Goal: Transaction & Acquisition: Purchase product/service

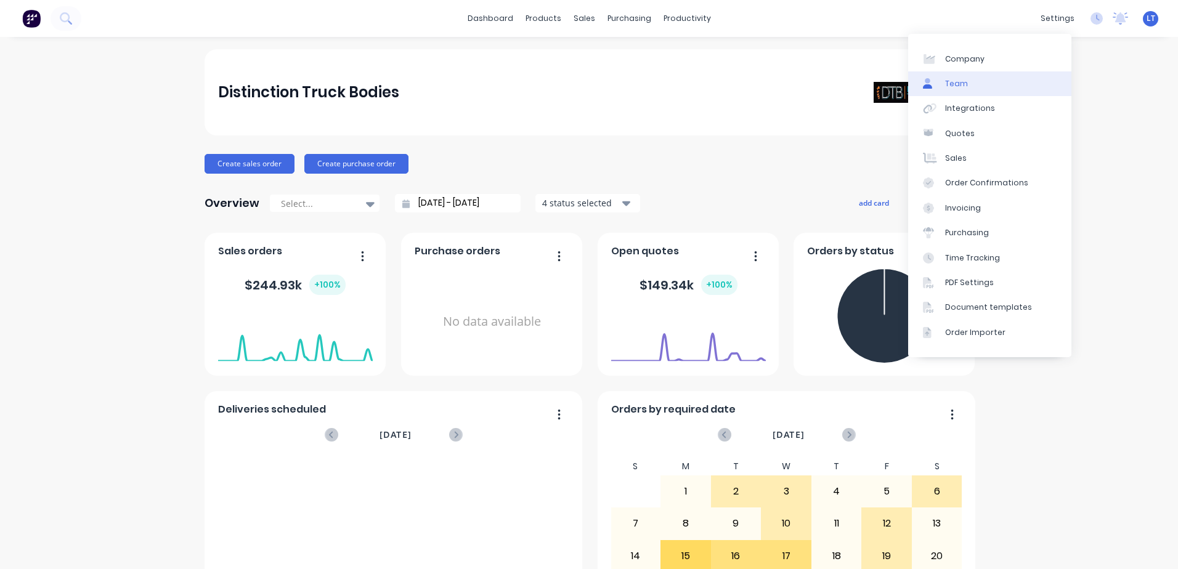
click at [965, 79] on div "Team" at bounding box center [956, 83] width 23 height 11
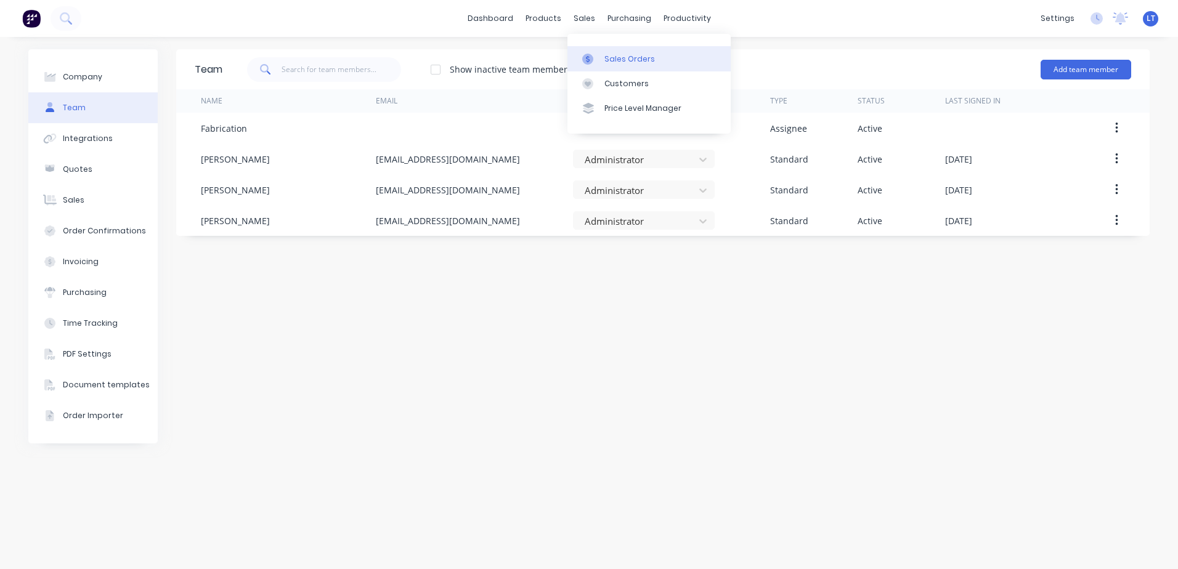
click at [599, 54] on div at bounding box center [591, 59] width 18 height 11
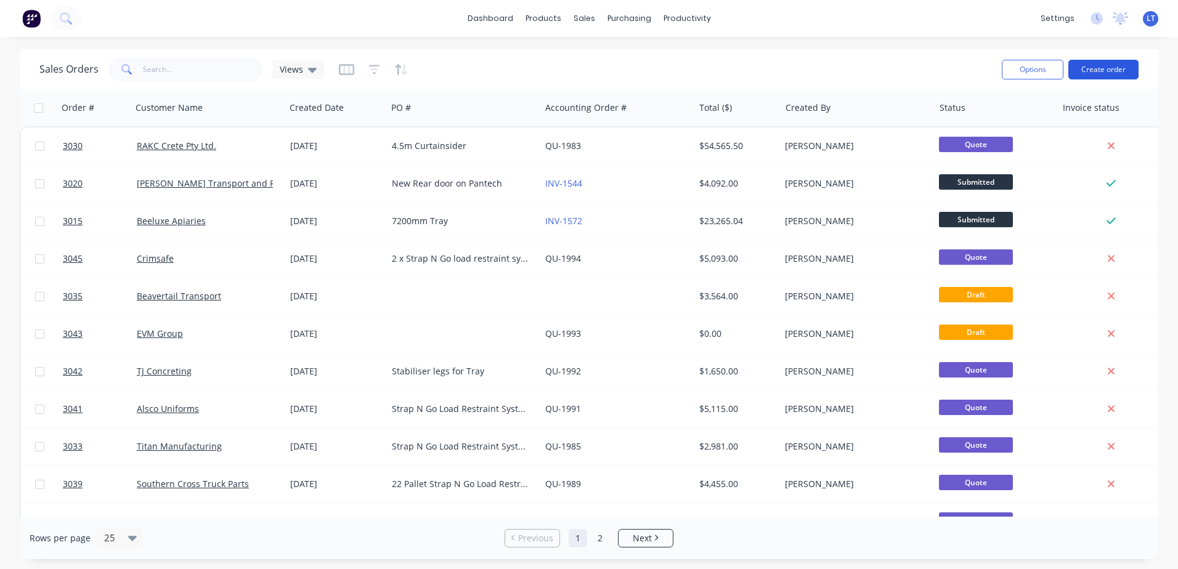
click at [1119, 72] on button "Create order" at bounding box center [1104, 70] width 70 height 20
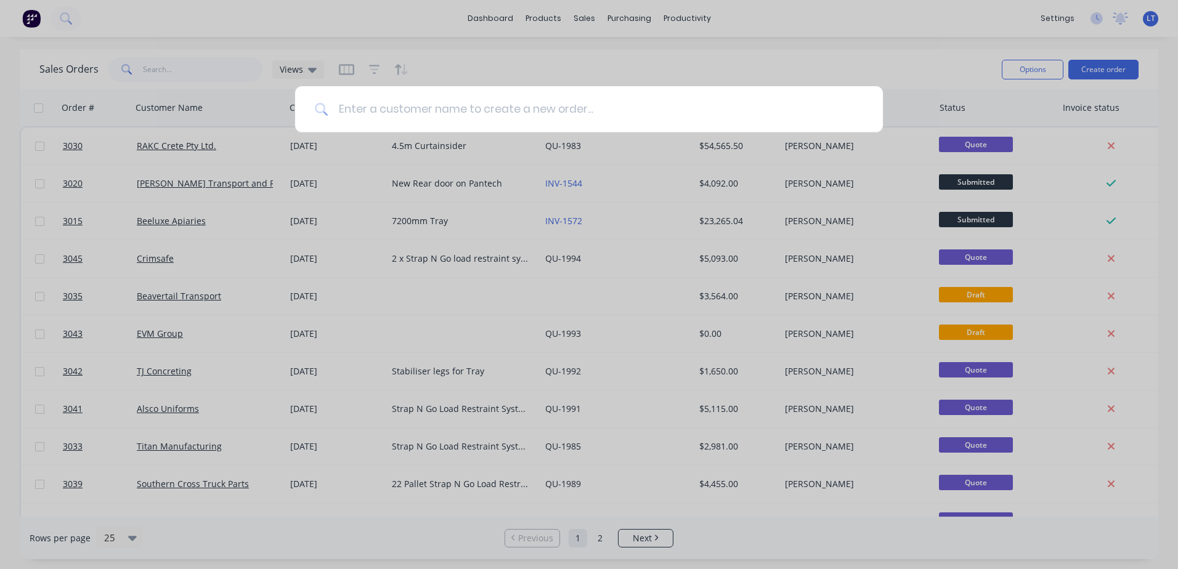
click at [517, 110] on input at bounding box center [595, 109] width 535 height 46
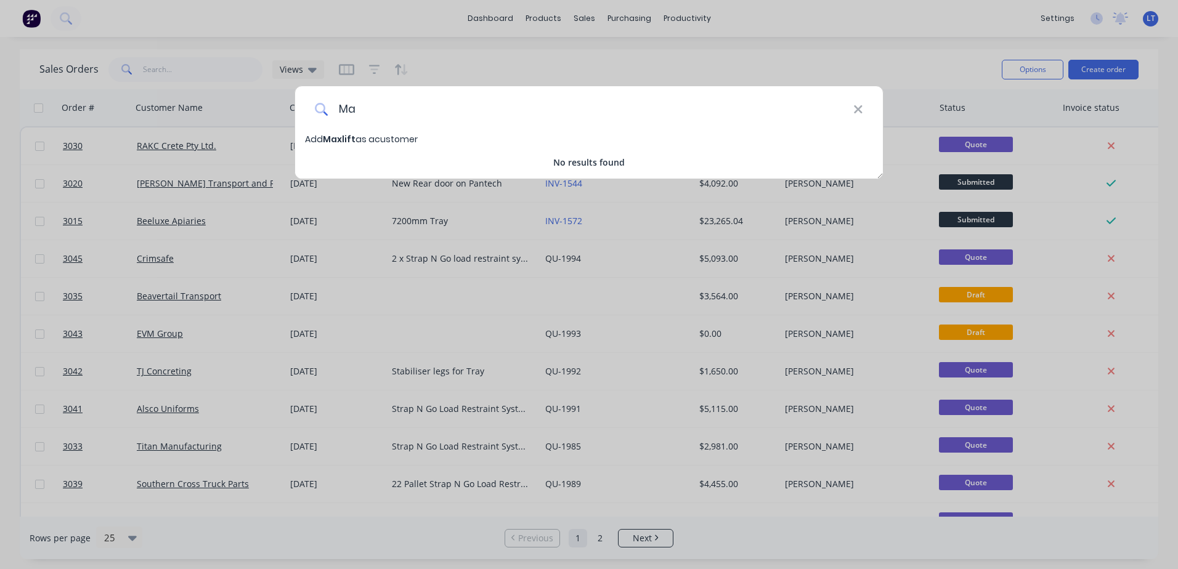
type input "M"
type input "S"
type input "G"
type input "c"
type input "City Fleet Sitrak"
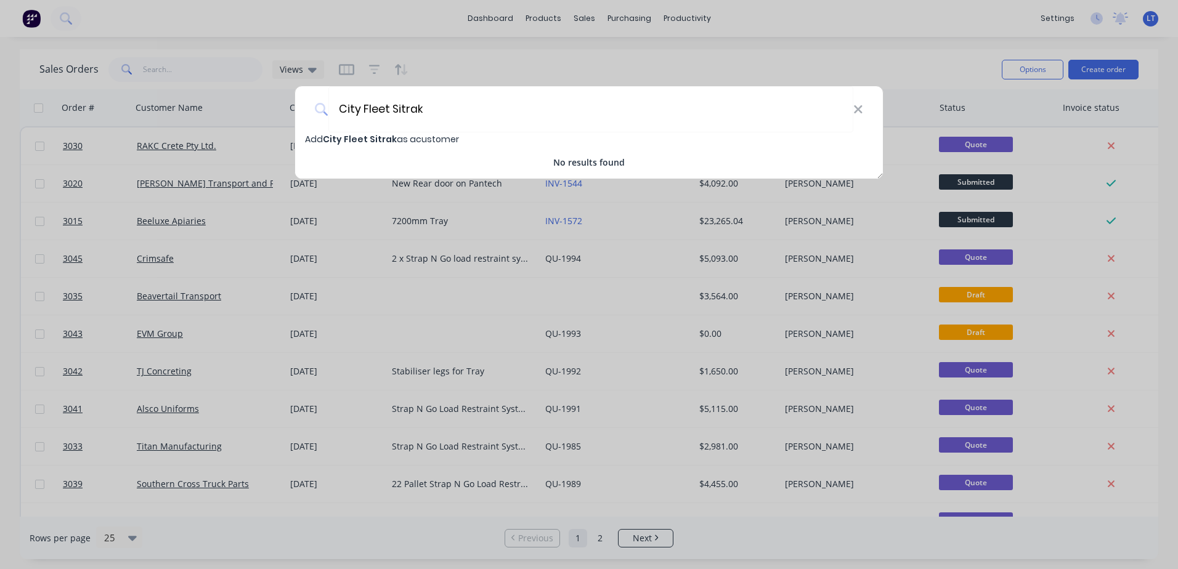
click at [484, 137] on div "Add City Fleet Sitrak as a customer" at bounding box center [589, 139] width 588 height 14
select select "AU"
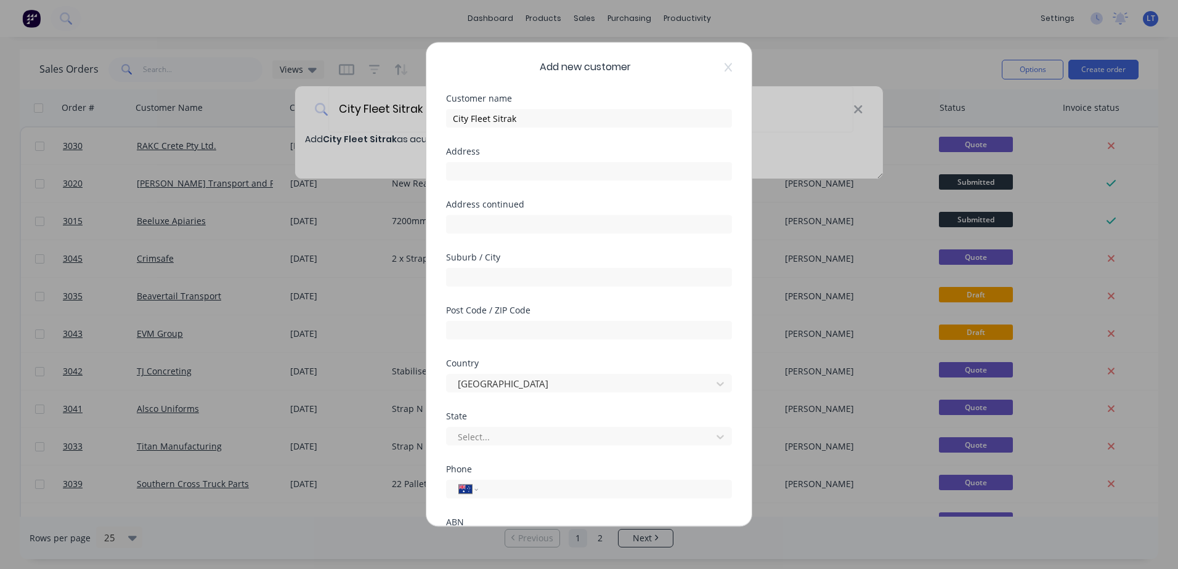
click at [481, 196] on div "Address" at bounding box center [589, 173] width 286 height 53
click at [479, 164] on input "text" at bounding box center [589, 171] width 286 height 18
type input "[STREET_ADDRESS]"
click at [506, 277] on input "text" at bounding box center [589, 277] width 286 height 18
type input "Mt St [PERSON_NAME]"
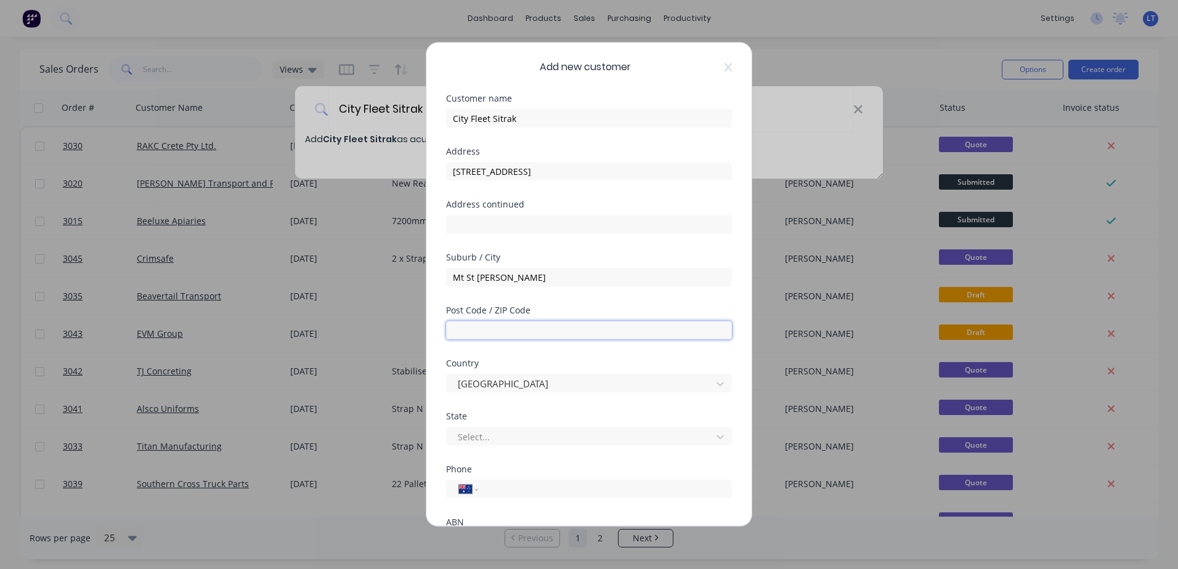
click at [537, 333] on input "text" at bounding box center [589, 330] width 286 height 18
type input "4818"
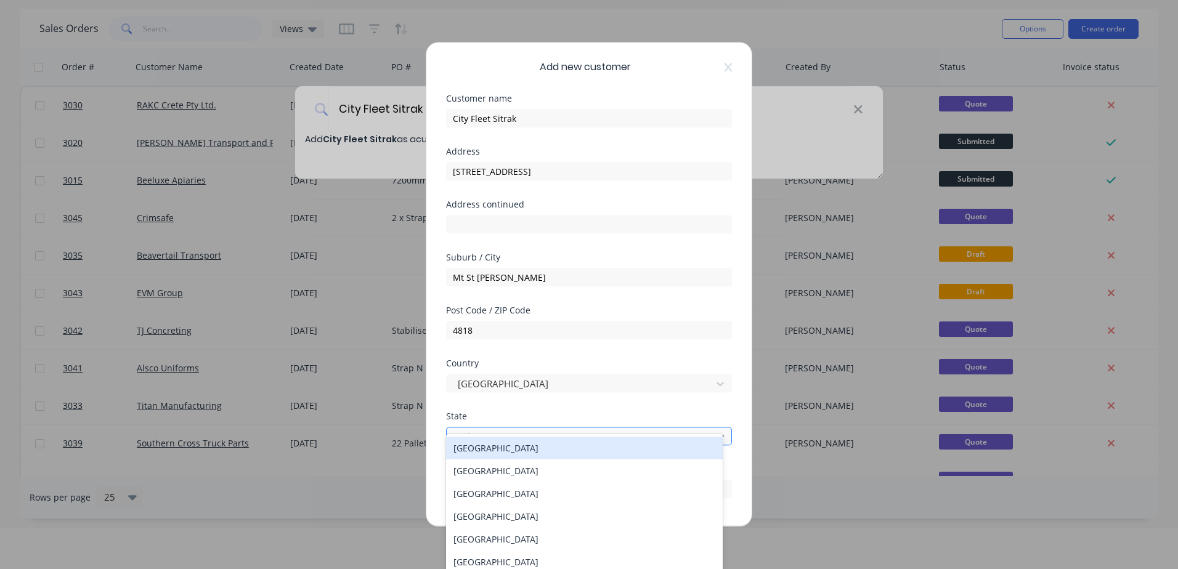
click at [535, 440] on div at bounding box center [581, 437] width 249 height 15
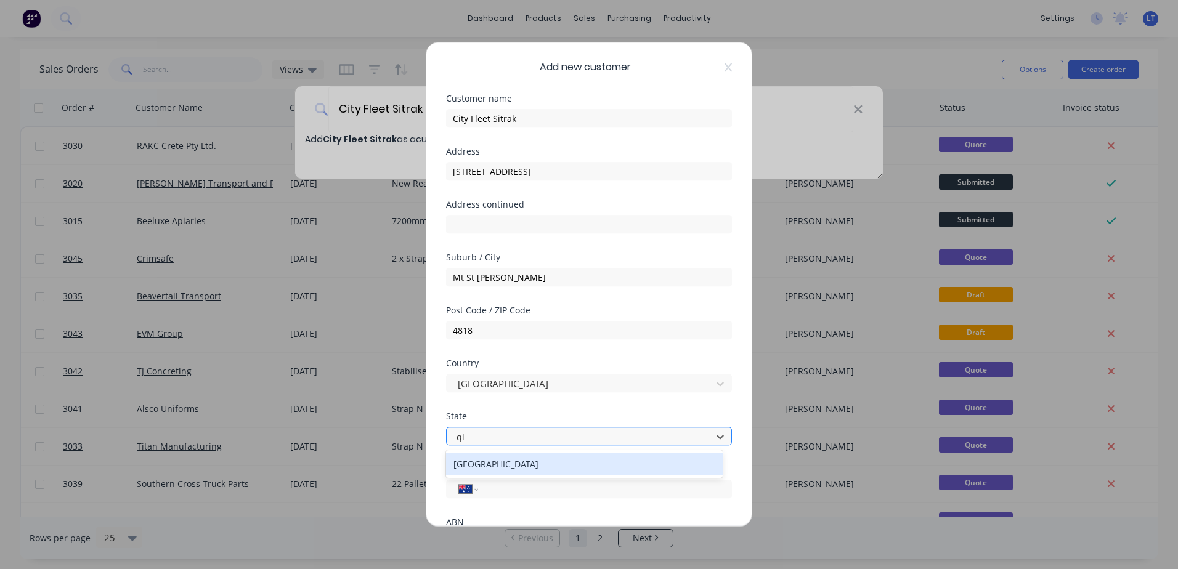
type input "qld"
click at [521, 469] on div "[GEOGRAPHIC_DATA]" at bounding box center [584, 464] width 277 height 23
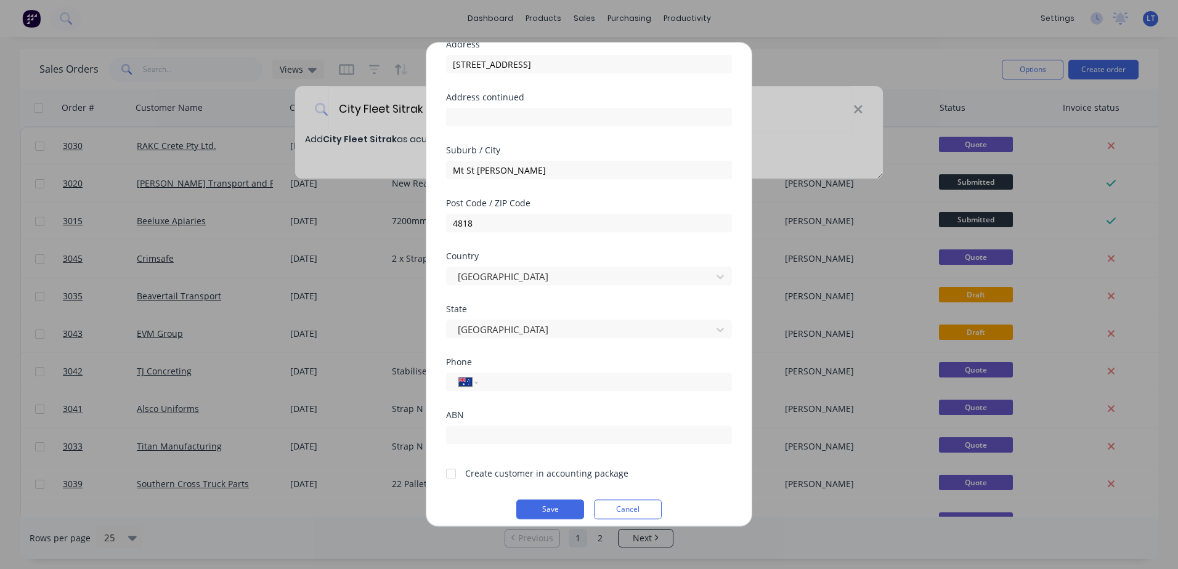
scroll to position [118, 0]
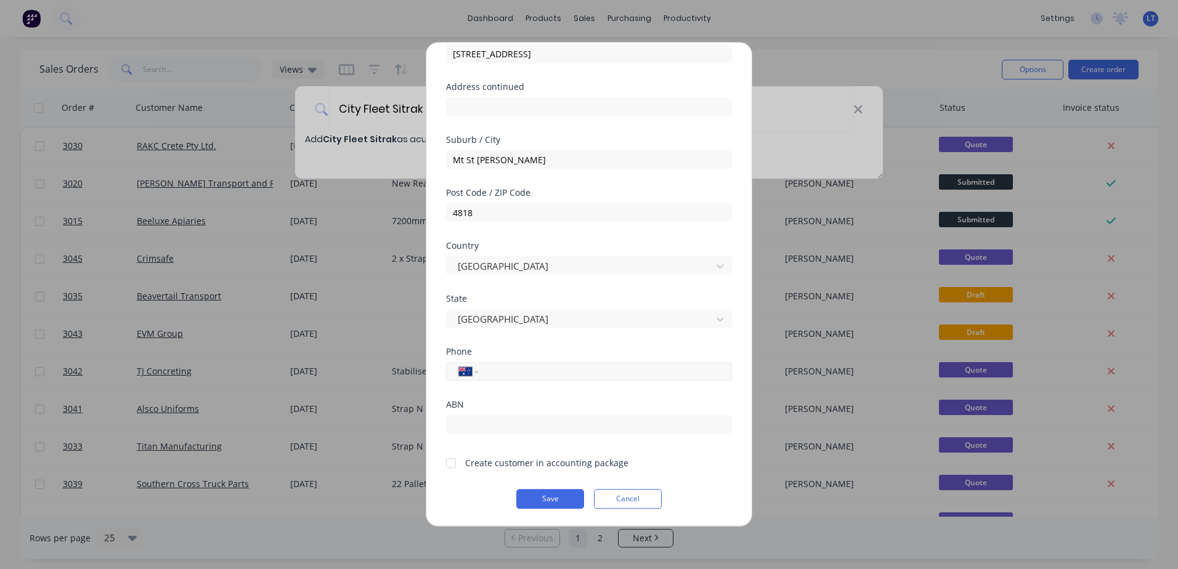
click at [521, 373] on input "tel" at bounding box center [603, 372] width 232 height 14
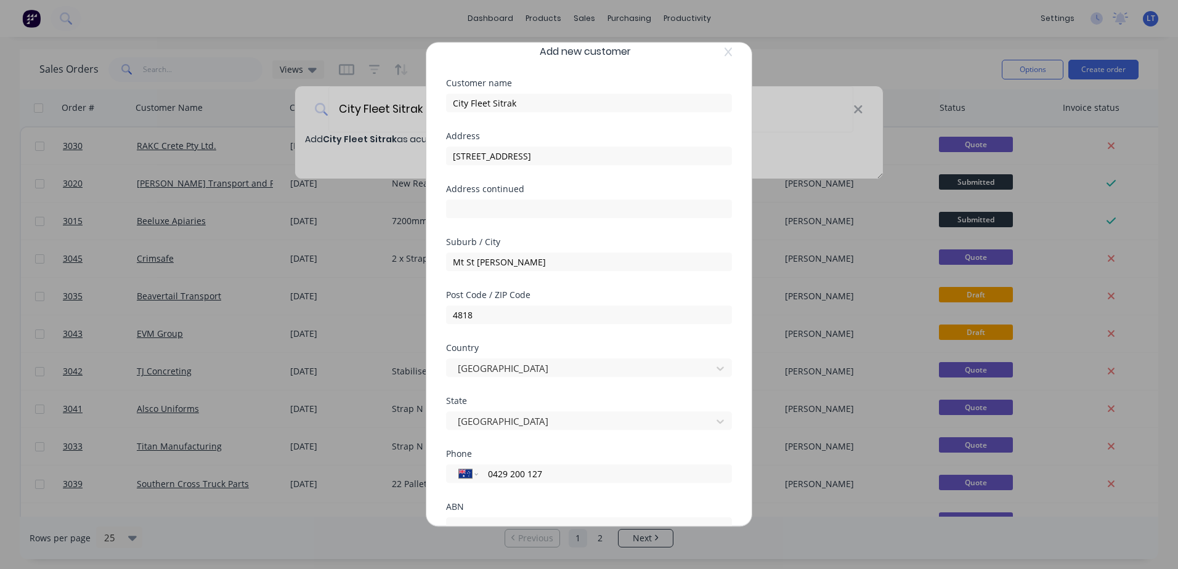
scroll to position [0, 0]
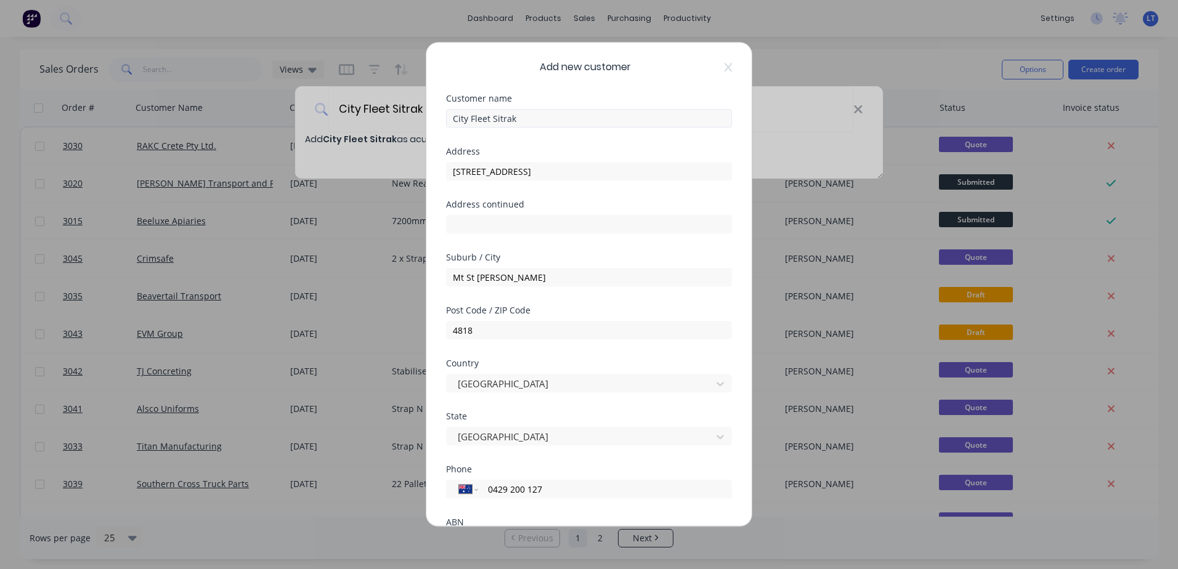
type input "0429 200 127"
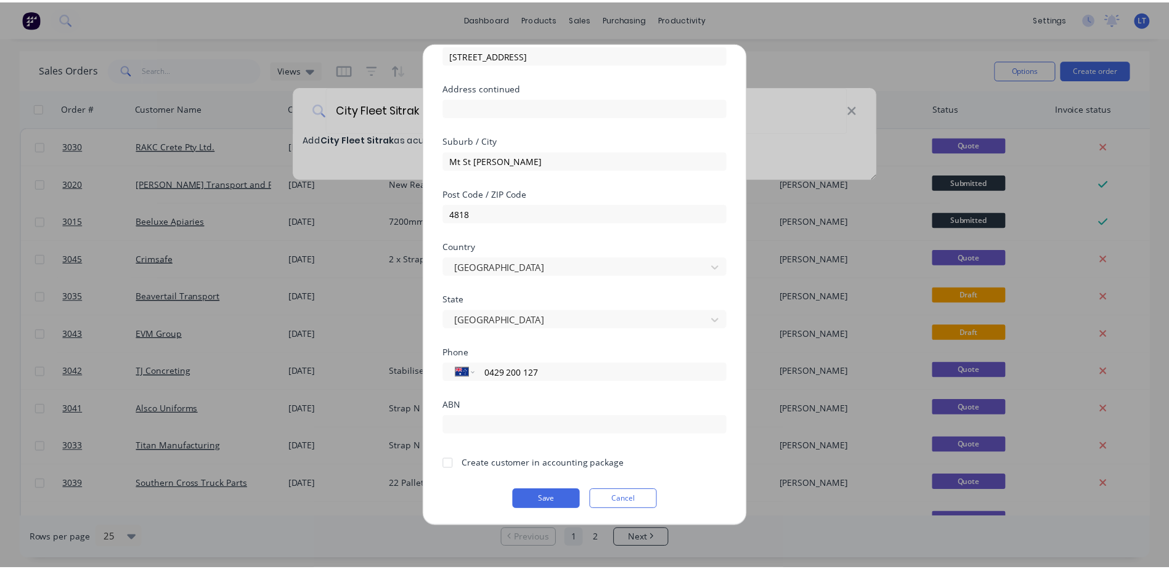
scroll to position [118, 0]
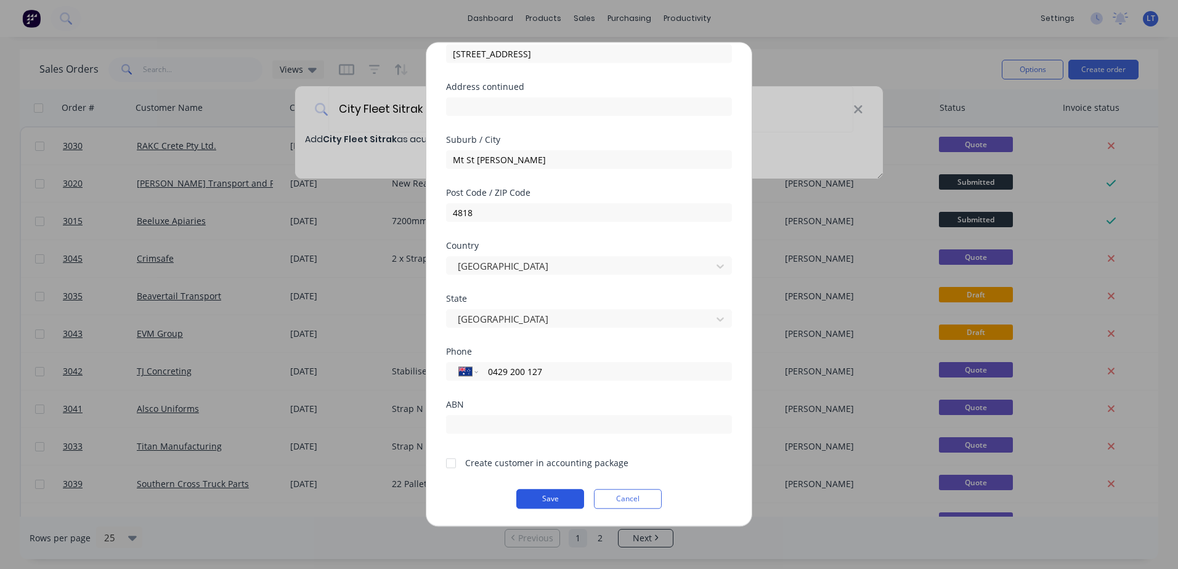
type input "City Fleet Sitrak | [PERSON_NAME]"
click at [535, 500] on button "Save" at bounding box center [550, 499] width 68 height 20
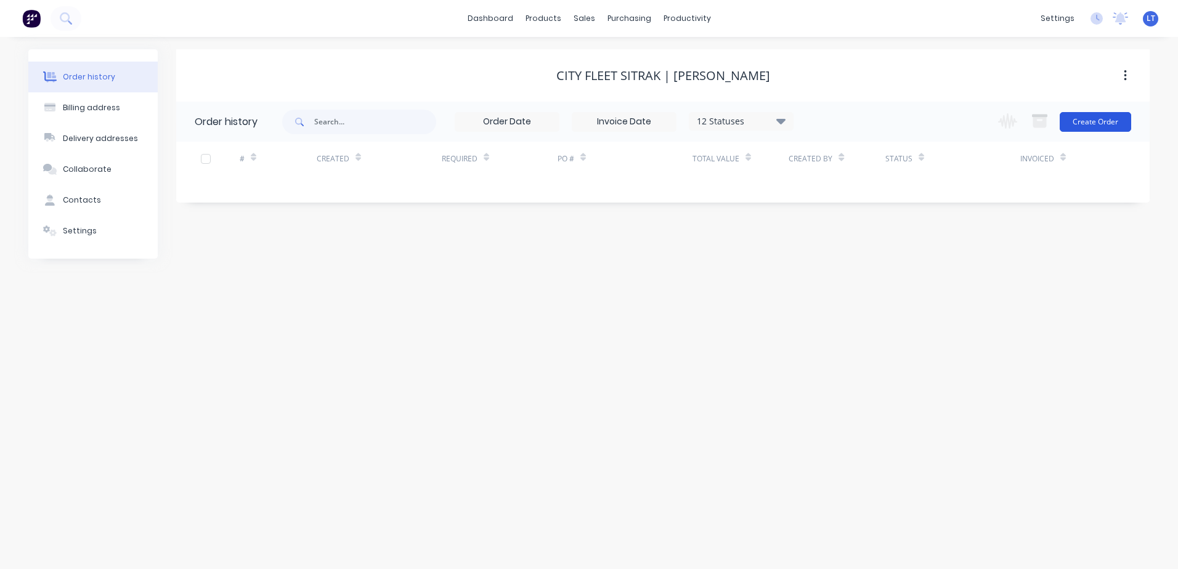
click at [1112, 127] on button "Create Order" at bounding box center [1095, 122] width 71 height 20
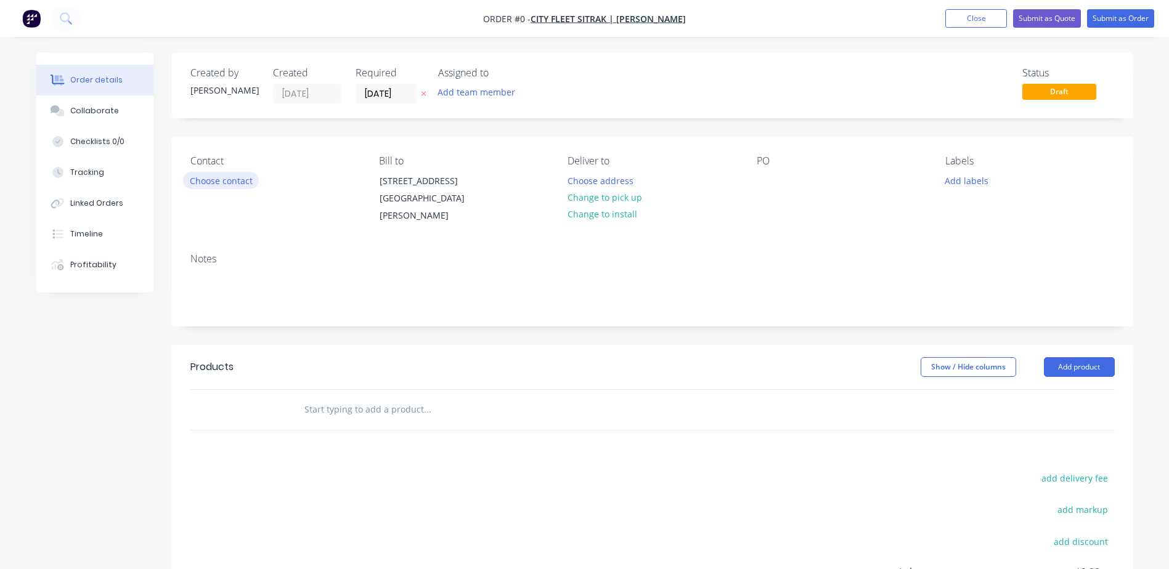
click at [232, 174] on button "Choose contact" at bounding box center [221, 180] width 76 height 17
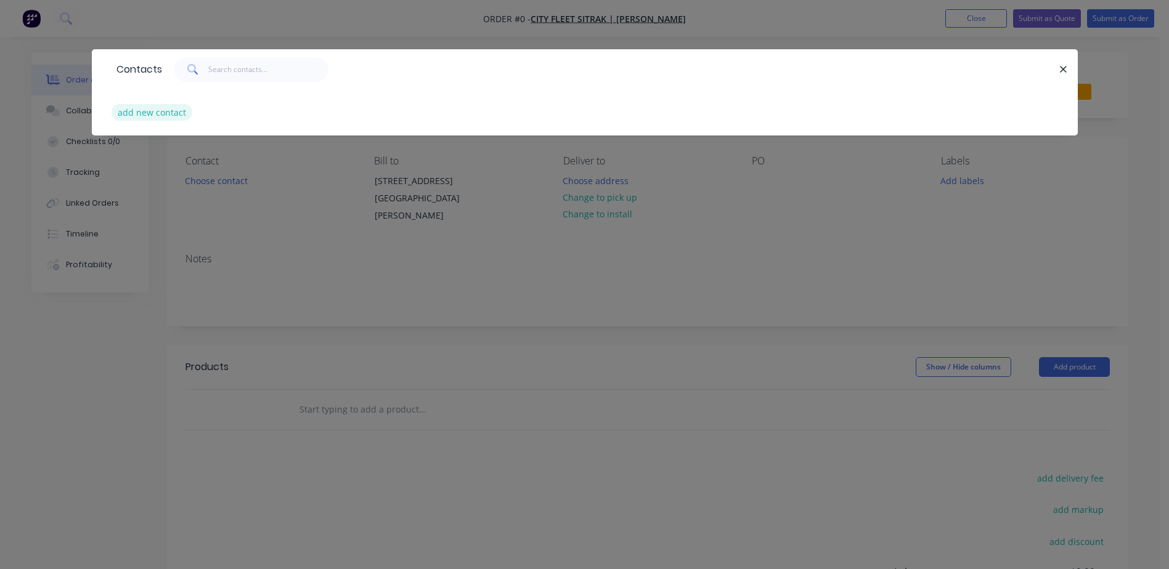
click at [166, 115] on button "add new contact" at bounding box center [152, 112] width 81 height 17
select select "AU"
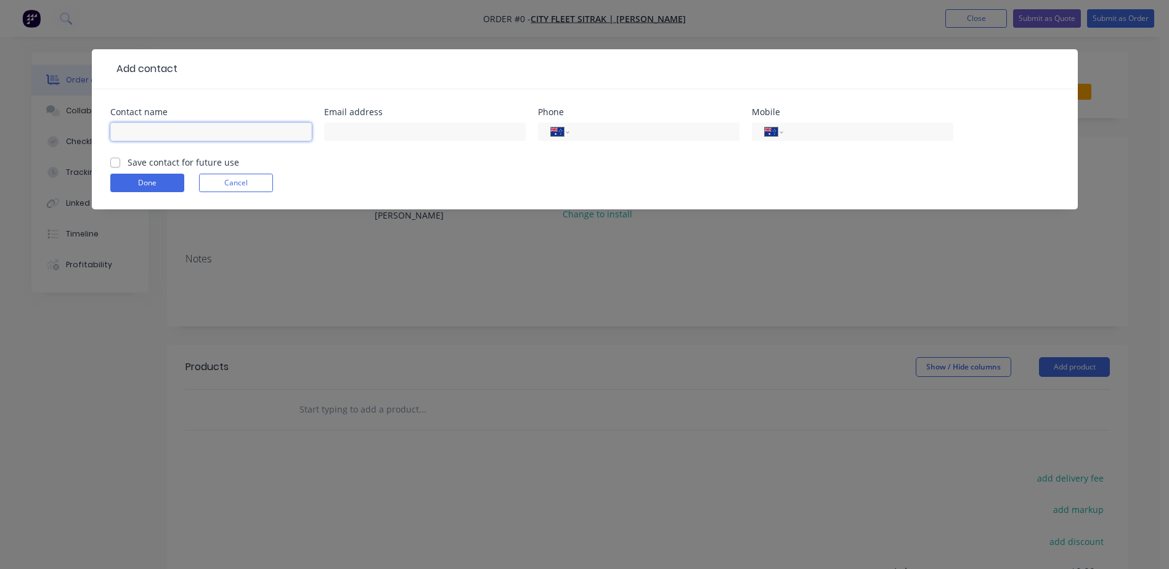
click at [268, 132] on input "text" at bounding box center [211, 132] width 202 height 18
type input "[PERSON_NAME]"
click at [426, 141] on input "text" at bounding box center [425, 132] width 202 height 18
type input "[PERSON_NAME][EMAIL_ADDRESS][PERSON_NAME][DOMAIN_NAME]"
click at [595, 129] on input "tel" at bounding box center [652, 132] width 148 height 14
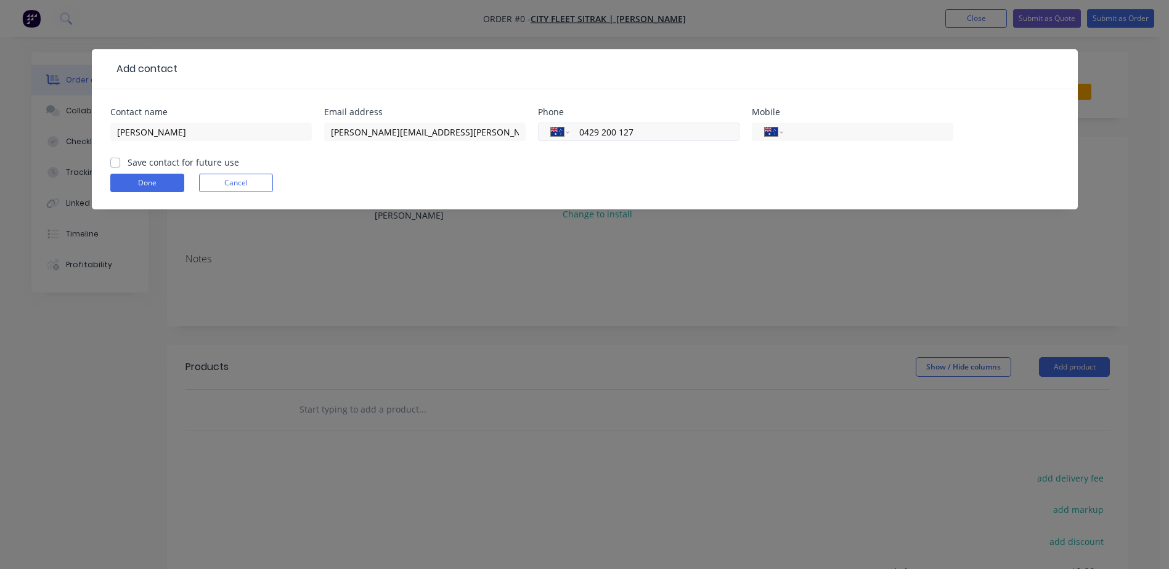
drag, startPoint x: 669, startPoint y: 136, endPoint x: 570, endPoint y: 134, distance: 98.6
click at [570, 134] on div "International [GEOGRAPHIC_DATA] [GEOGRAPHIC_DATA] [GEOGRAPHIC_DATA] [GEOGRAPHIC…" at bounding box center [639, 132] width 202 height 18
type input "0429 200 127"
click at [838, 125] on input "tel" at bounding box center [866, 132] width 148 height 14
paste input "0429 200 127"
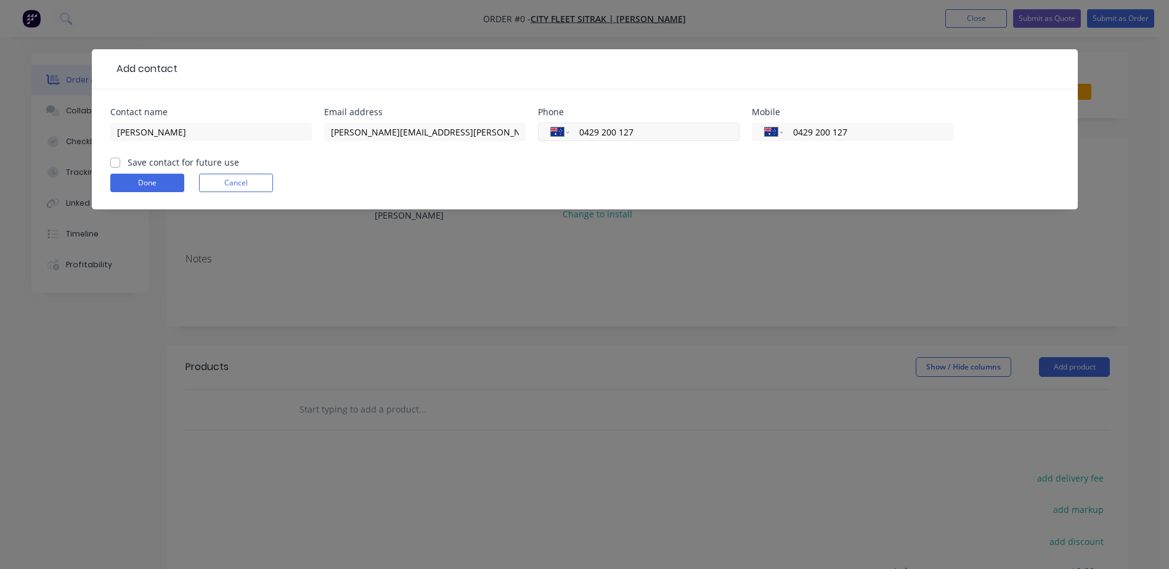
type input "0429 200 127"
drag, startPoint x: 693, startPoint y: 128, endPoint x: 467, endPoint y: 134, distance: 226.9
click at [467, 134] on div "Contact name [PERSON_NAME] Email address [PERSON_NAME][EMAIL_ADDRESS][PERSON_NA…" at bounding box center [584, 132] width 949 height 48
click at [687, 224] on div "Add contact Contact name [PERSON_NAME] Email address [PERSON_NAME][EMAIL_ADDRES…" at bounding box center [585, 138] width 986 height 179
click at [168, 187] on button "Done" at bounding box center [147, 183] width 74 height 18
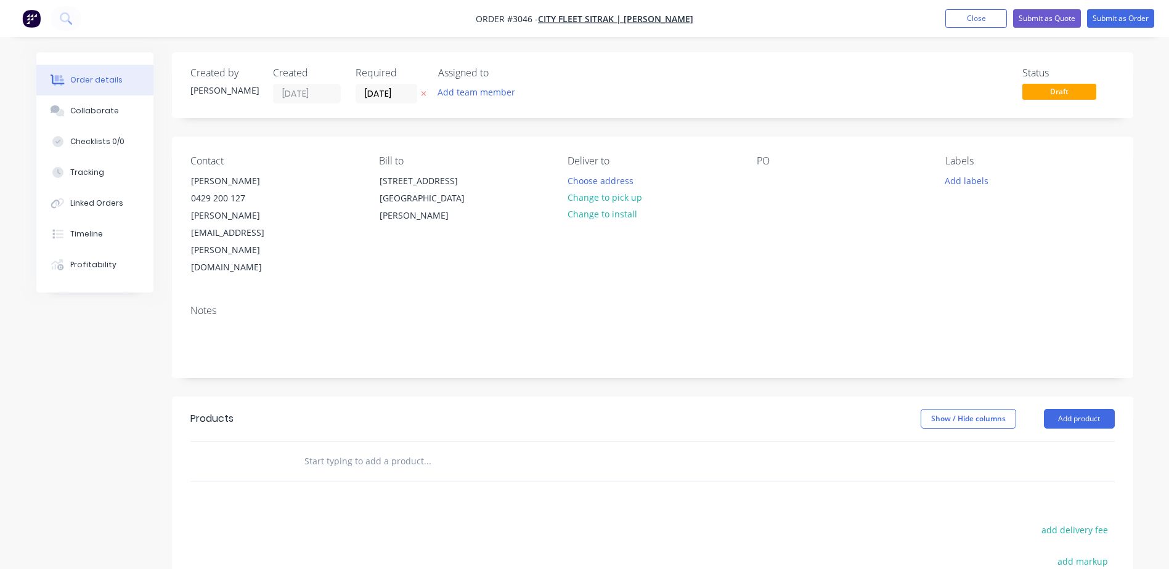
click at [495, 305] on div "Notes" at bounding box center [652, 311] width 924 height 12
click at [768, 179] on div at bounding box center [767, 181] width 20 height 18
click at [756, 226] on div "Contact [PERSON_NAME] [PHONE_NUMBER] [PERSON_NAME][EMAIL_ADDRESS][PERSON_NAME][…" at bounding box center [652, 216] width 961 height 158
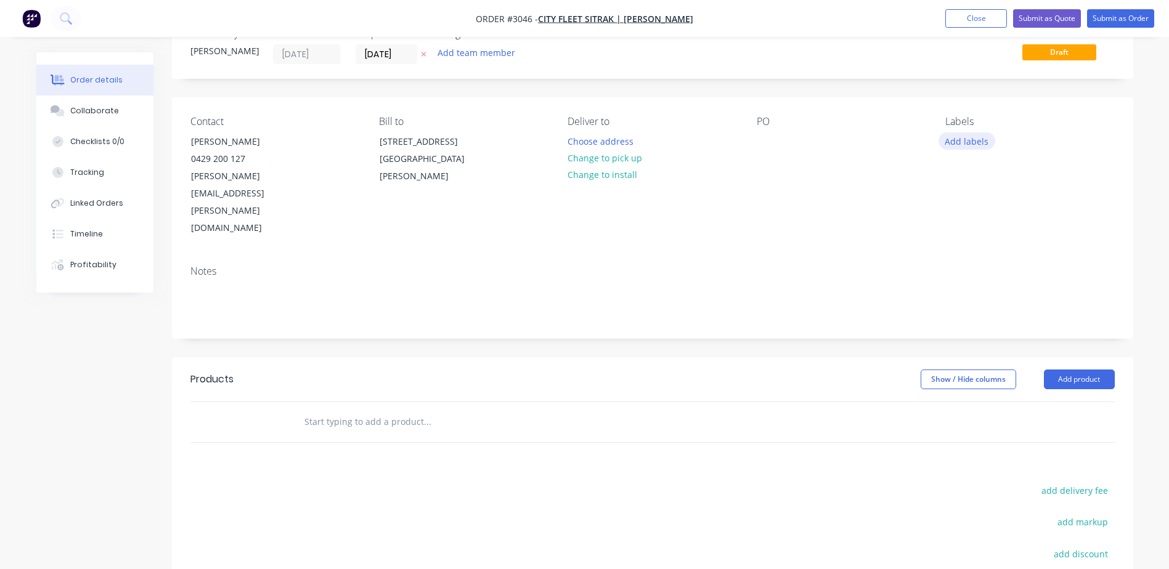
scroll to position [62, 0]
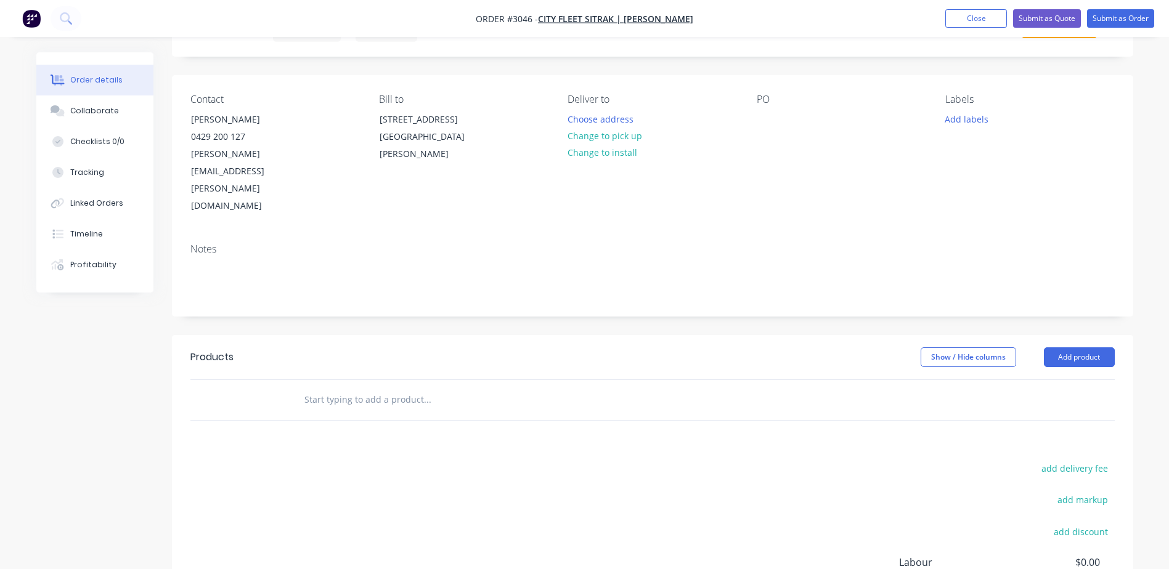
click at [1068, 335] on header "Products Show / Hide columns Add product" at bounding box center [652, 357] width 961 height 44
click at [1070, 348] on button "Add product" at bounding box center [1079, 358] width 71 height 20
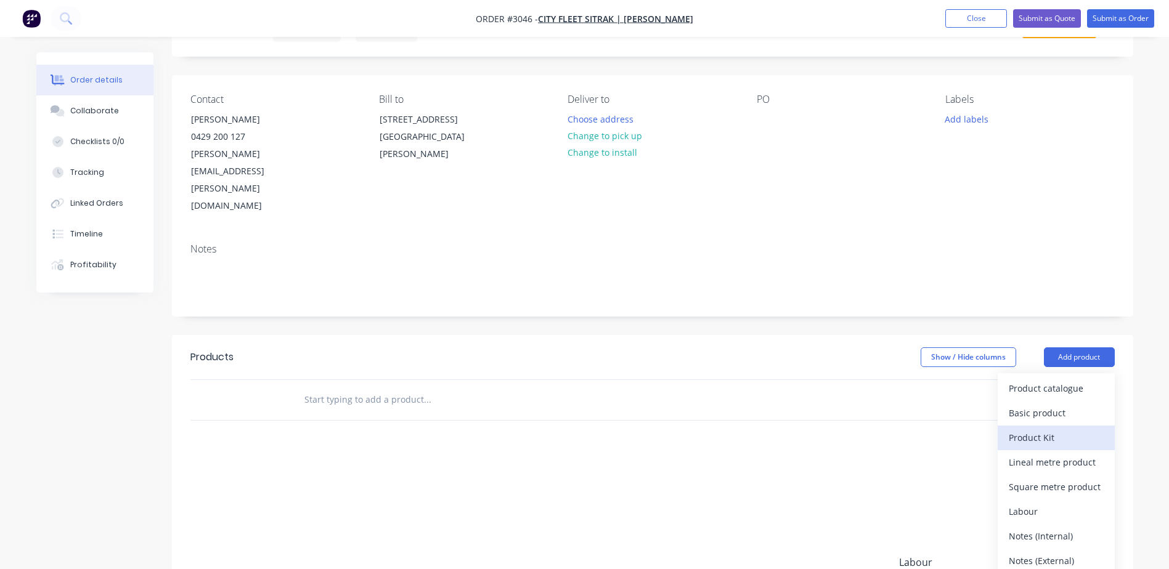
click at [1039, 429] on div "Product Kit" at bounding box center [1056, 438] width 95 height 18
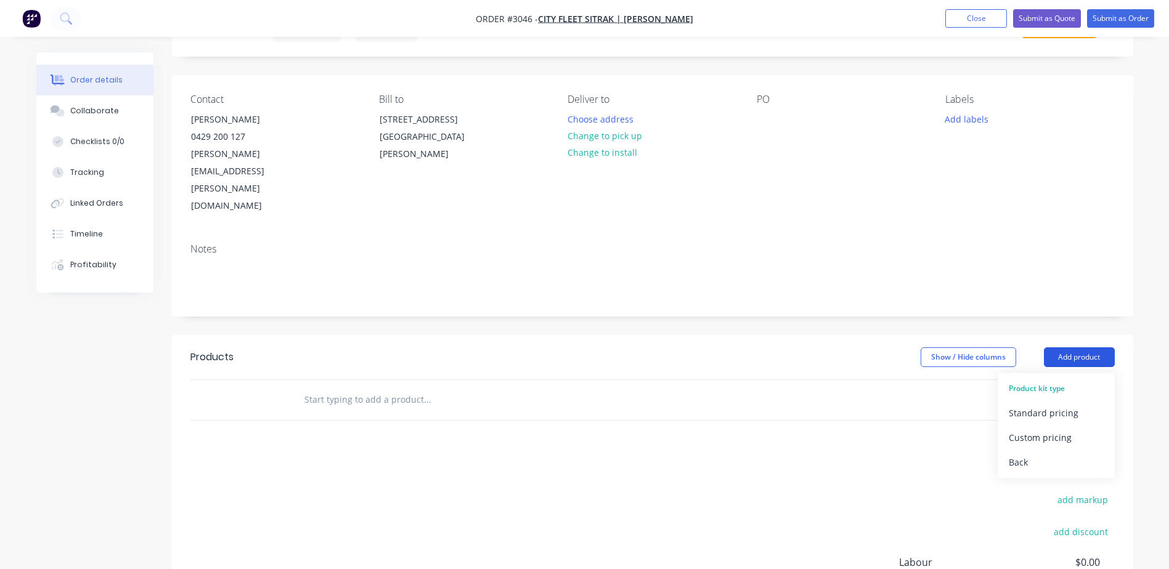
click at [1070, 348] on button "Add product" at bounding box center [1079, 358] width 71 height 20
click at [1022, 454] on div "Back" at bounding box center [1056, 463] width 95 height 18
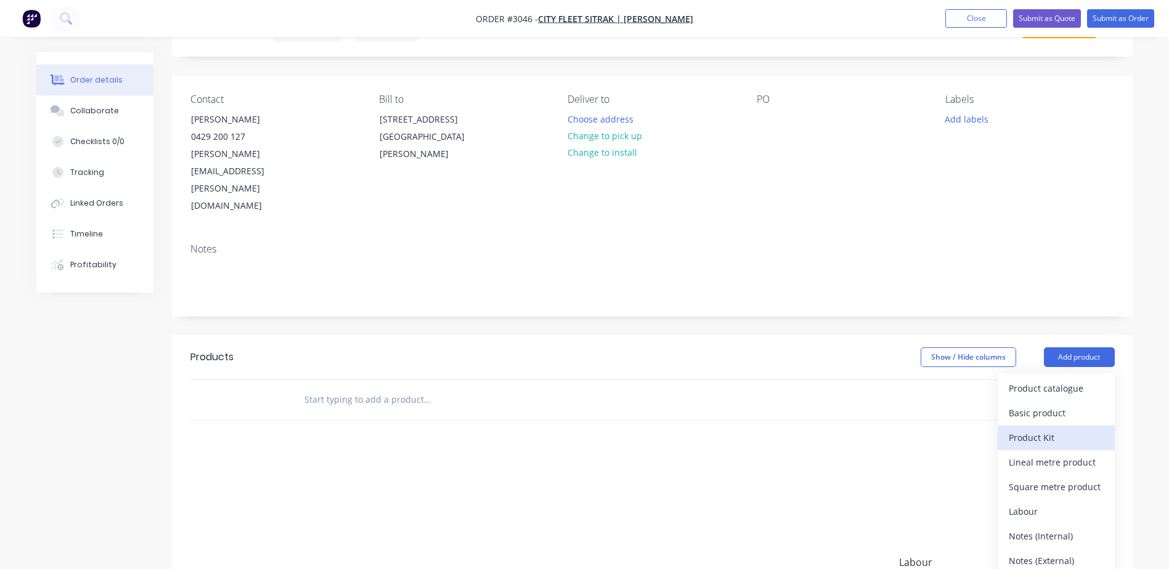
click at [1033, 429] on div "Product Kit" at bounding box center [1056, 438] width 95 height 18
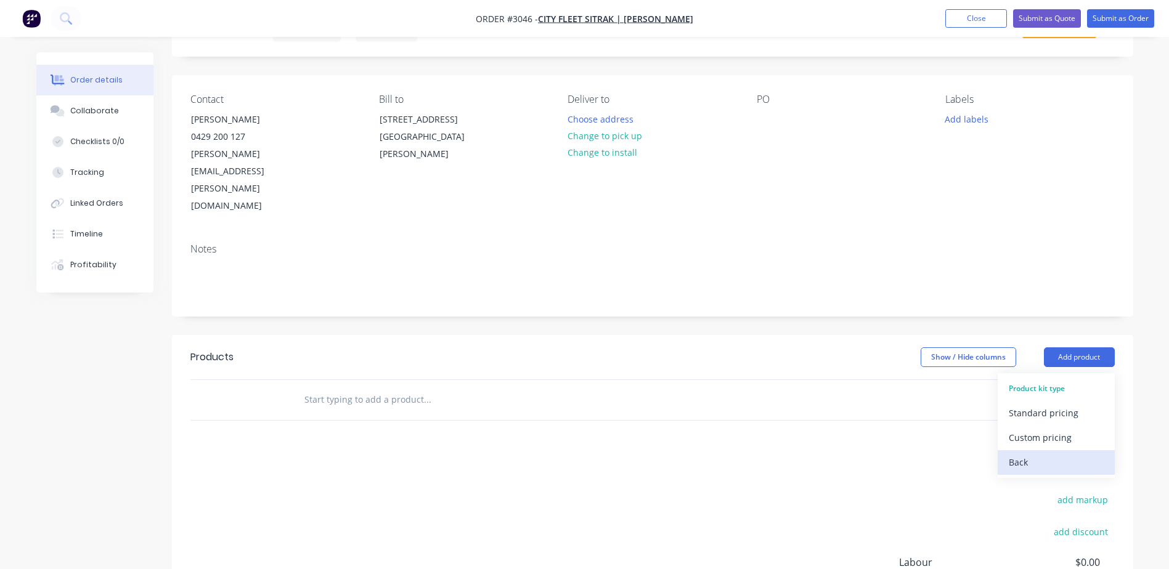
click at [1037, 450] on button "Back" at bounding box center [1056, 462] width 117 height 25
click at [1036, 454] on div "Lineal metre product" at bounding box center [1056, 463] width 95 height 18
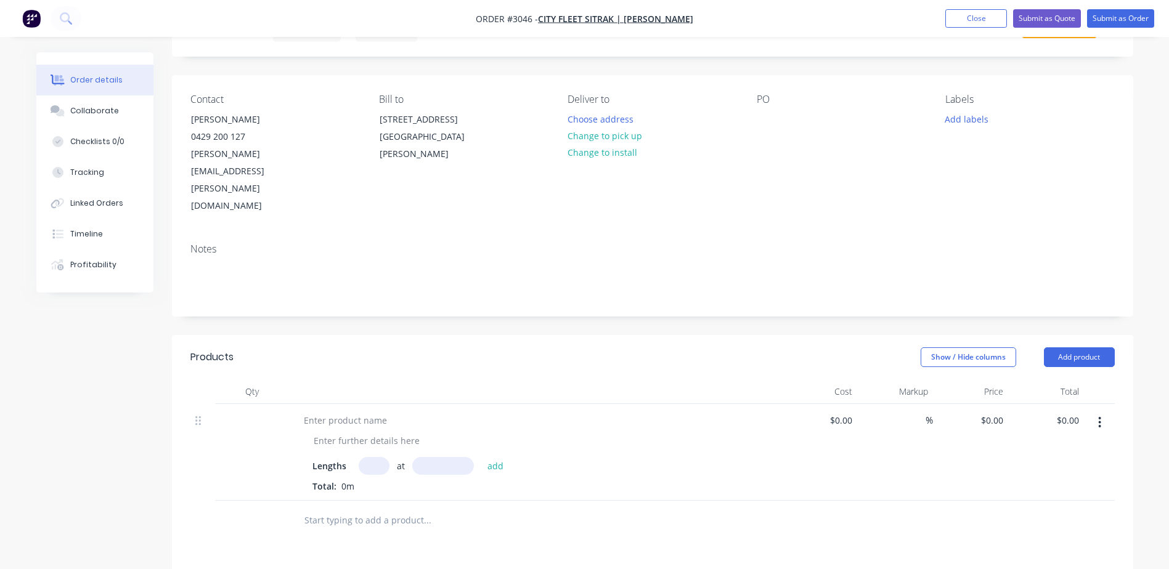
click at [1100, 416] on icon "button" at bounding box center [1099, 423] width 3 height 14
click at [1058, 520] on div "Delete" at bounding box center [1056, 529] width 95 height 18
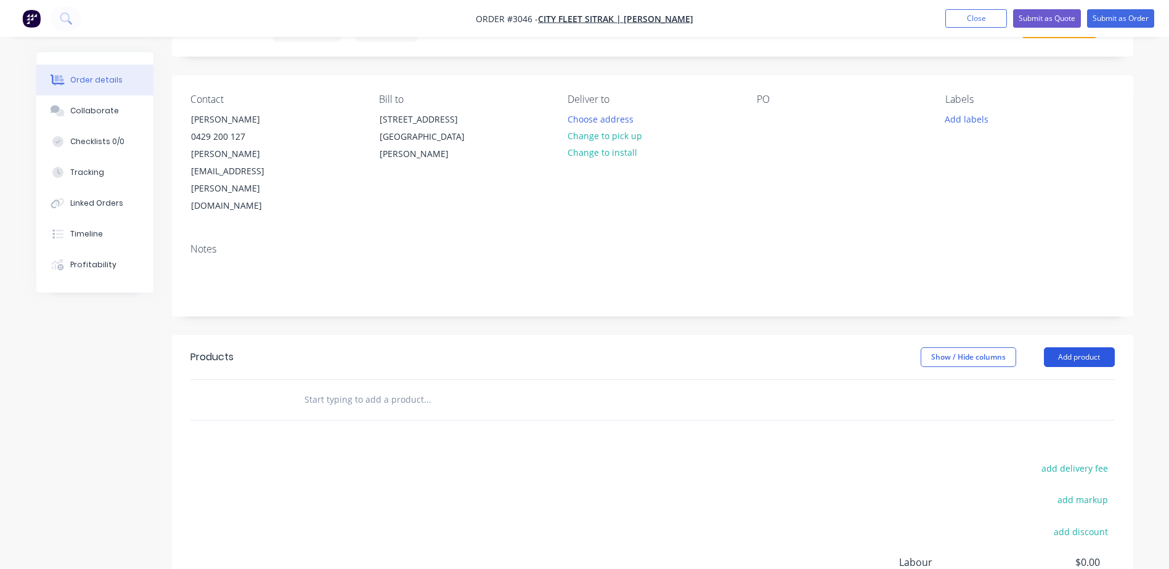
click at [1074, 348] on button "Add product" at bounding box center [1079, 358] width 71 height 20
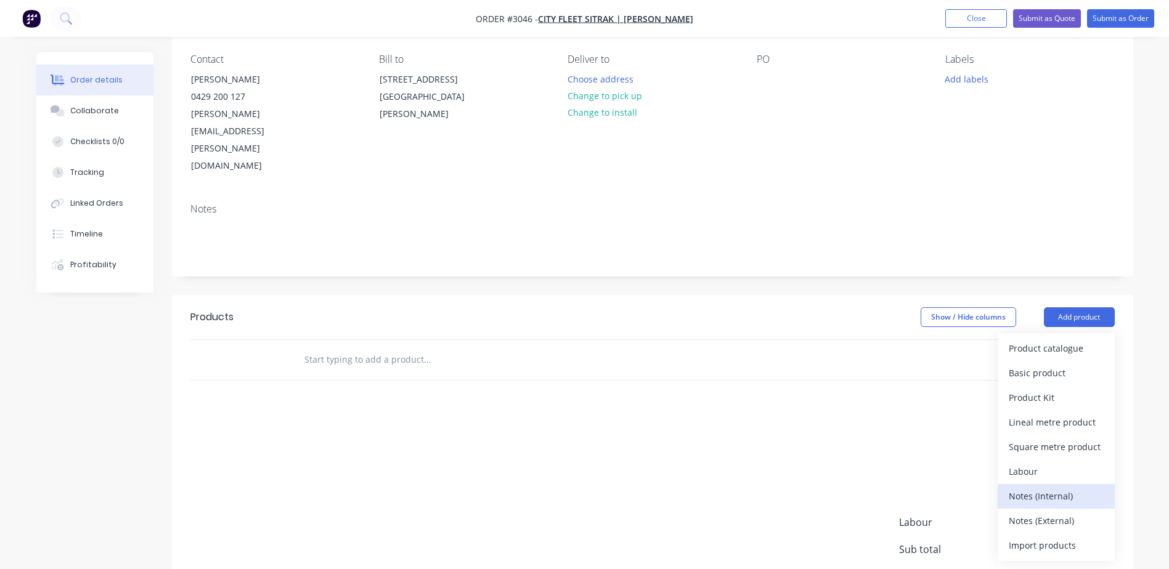
scroll to position [123, 0]
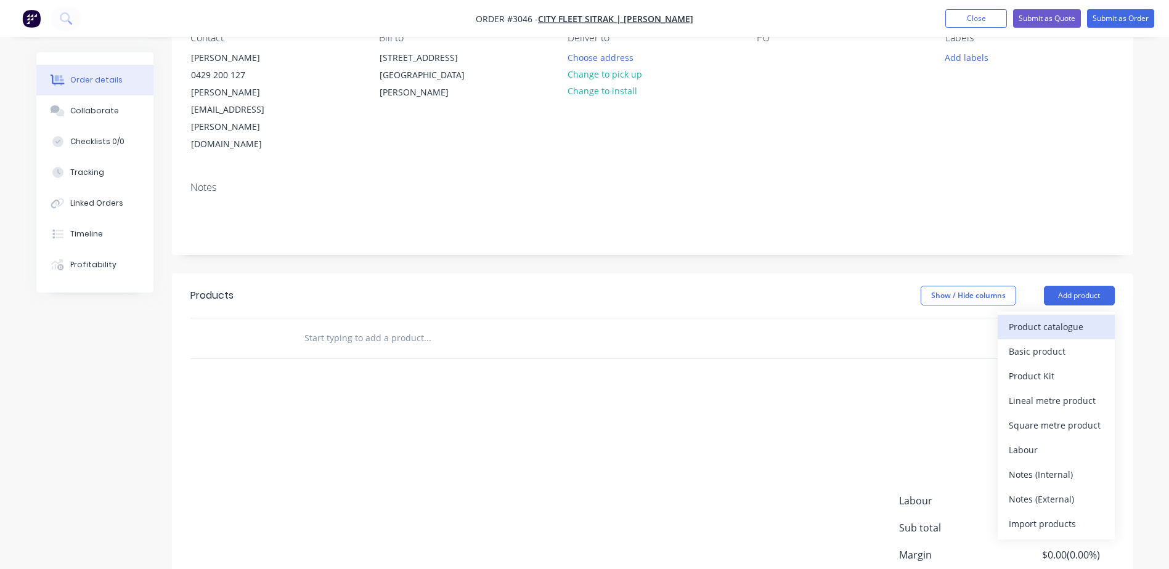
click at [1060, 318] on div "Product catalogue" at bounding box center [1056, 327] width 95 height 18
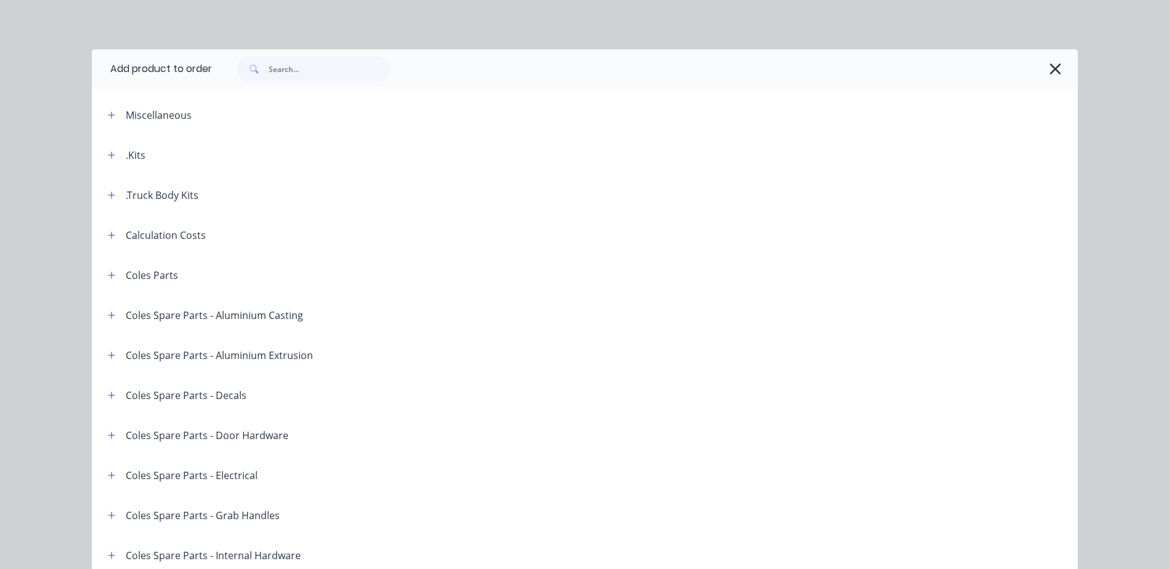
click at [107, 203] on header ".Truck Body Kits" at bounding box center [585, 195] width 986 height 40
click at [108, 195] on icon "button" at bounding box center [111, 195] width 7 height 7
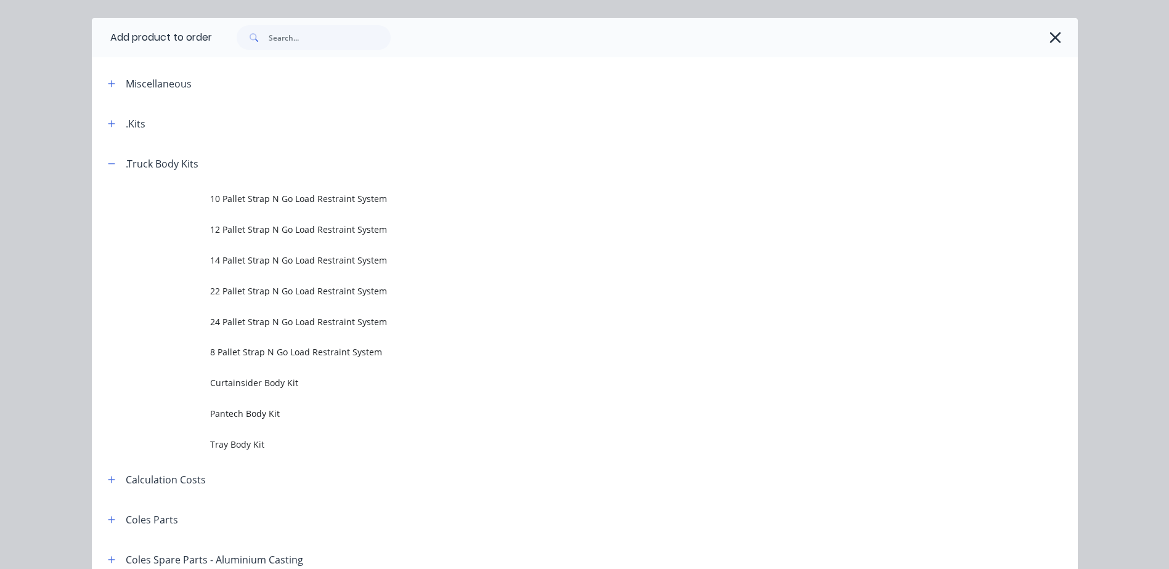
scroll to position [62, 0]
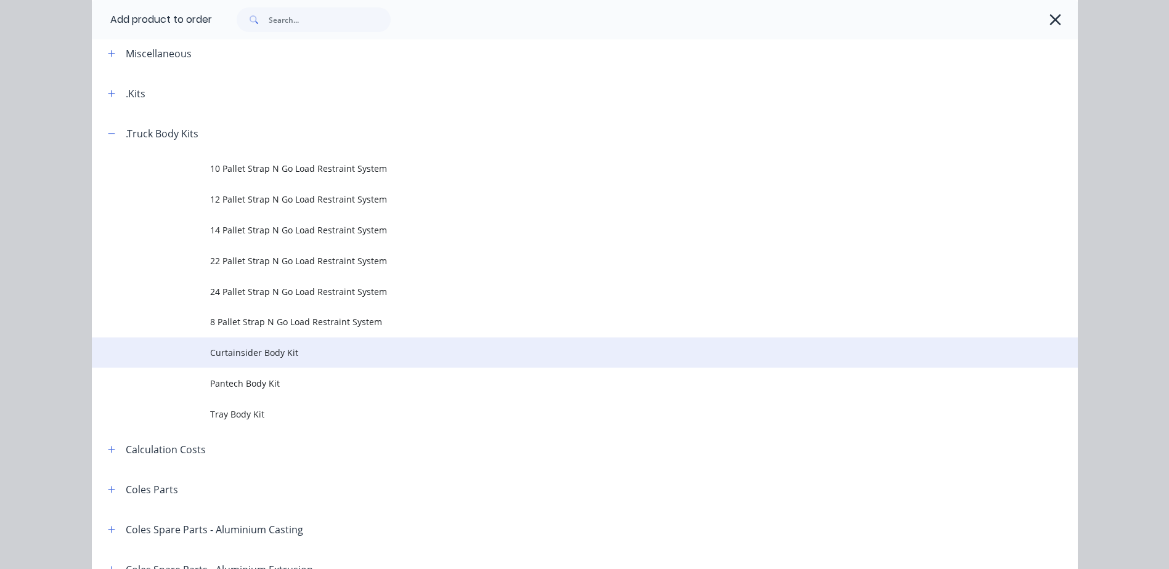
click at [202, 346] on td at bounding box center [151, 353] width 118 height 31
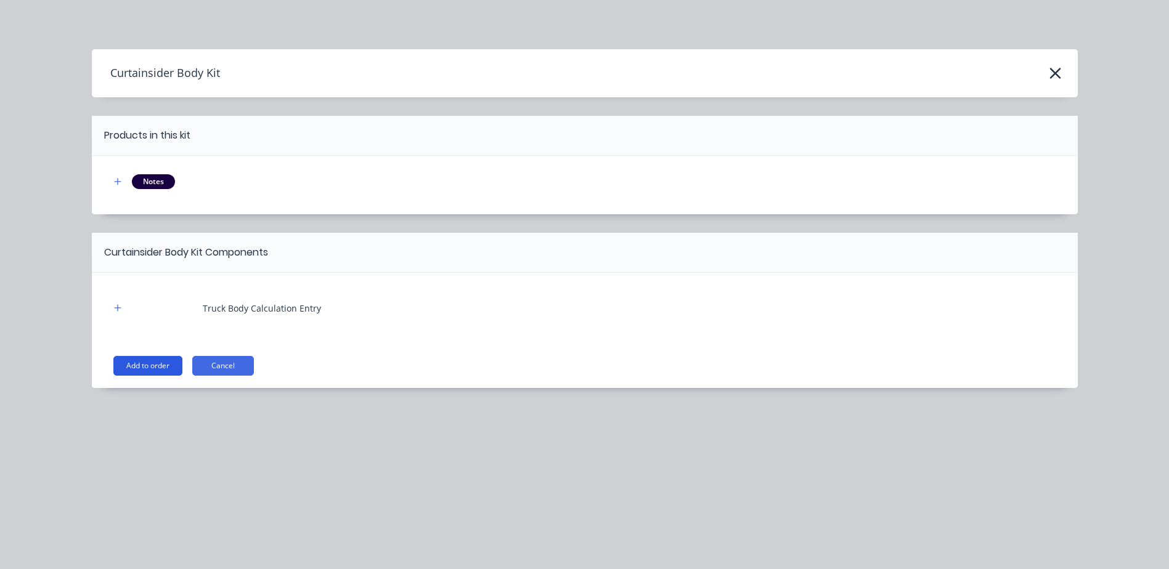
click at [160, 361] on button "Add to order" at bounding box center [147, 366] width 69 height 20
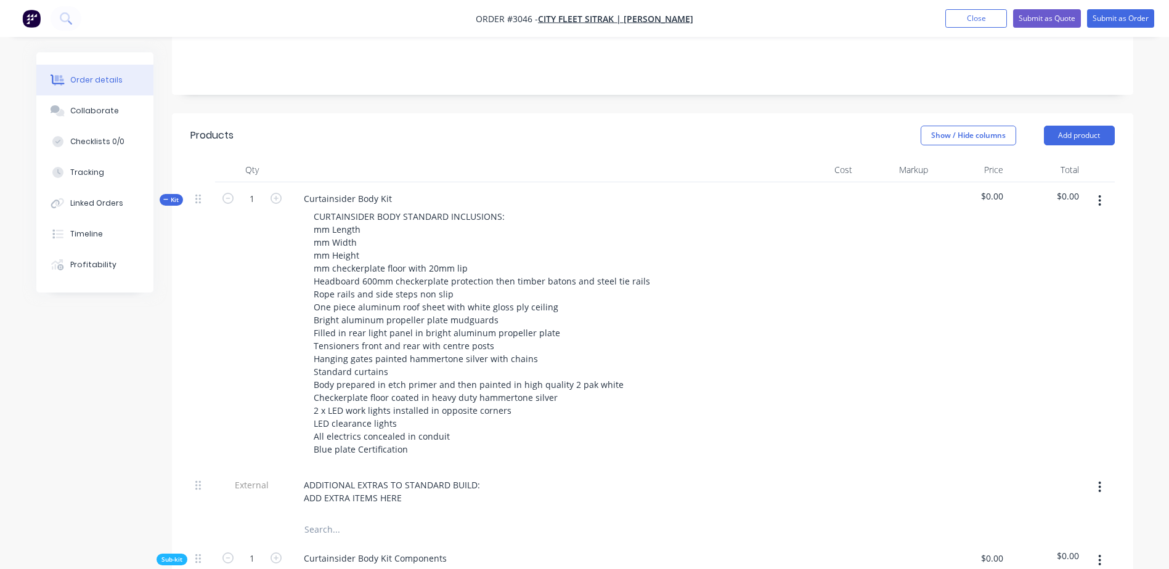
scroll to position [308, 0]
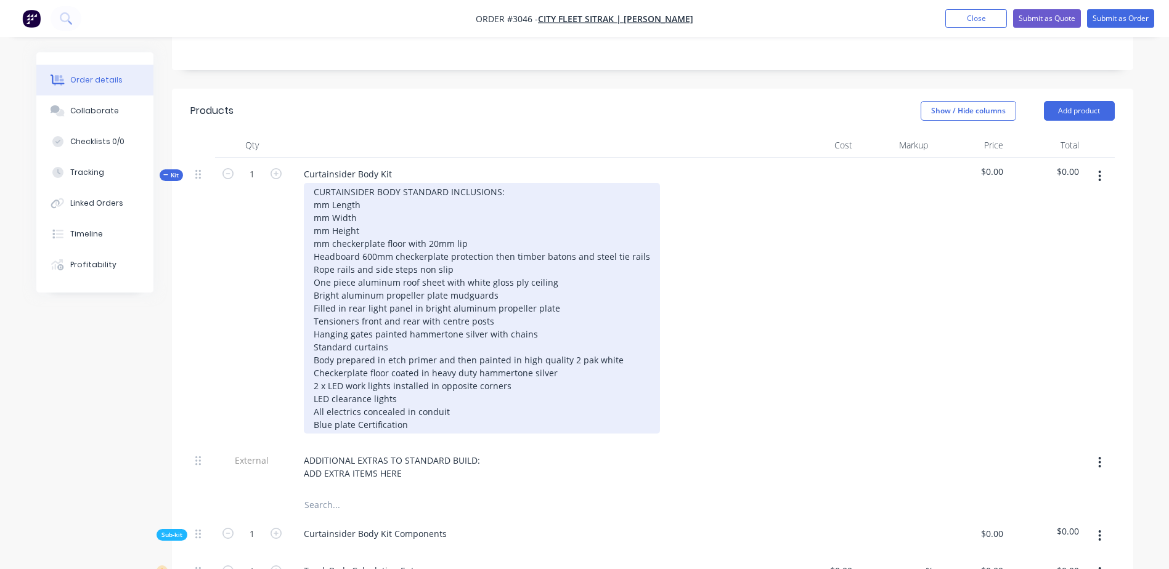
click at [316, 183] on div "CURTAINSIDER BODY STANDARD INCLUSIONS: mm Length mm Width mm Height mm checkerp…" at bounding box center [482, 308] width 356 height 251
click at [566, 246] on div "CURTAINSIDER BODY STANDARD INCLUSIONS: 9000mm Length EXT 2500mm Width EXT 2600m…" at bounding box center [482, 308] width 356 height 251
click at [559, 256] on div "CURTAINSIDER BODY STANDARD INCLUSIONS: 9000mm Length EXT 2500mm Width EXT 2600m…" at bounding box center [482, 308] width 356 height 251
click at [555, 267] on div "CURTAINSIDER BODY STANDARD INCLUSIONS: 9000mm Length EXT 2500mm Width EXT 2600m…" at bounding box center [482, 308] width 356 height 251
click at [547, 283] on div "CURTAINSIDER BODY STANDARD INCLUSIONS: 9000mm Length EXT 2500mm Width EXT 2600m…" at bounding box center [482, 308] width 356 height 251
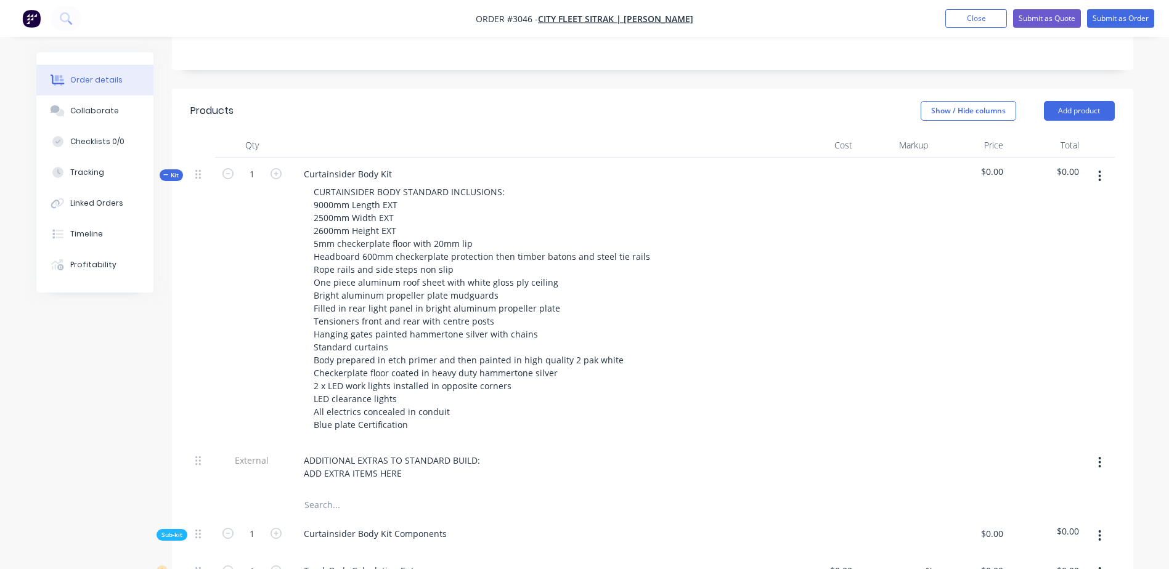
click at [773, 248] on div "CURTAINSIDER BODY STANDARD INCLUSIONS: 9000mm Length EXT 2500mm Width EXT 2600m…" at bounding box center [535, 308] width 483 height 251
drag, startPoint x: 1004, startPoint y: 128, endPoint x: 996, endPoint y: 120, distance: 11.3
click at [996, 158] on div "$0.00" at bounding box center [971, 301] width 76 height 287
click at [993, 165] on span "$0.00" at bounding box center [971, 171] width 66 height 13
click at [989, 165] on span "$0.00" at bounding box center [971, 171] width 66 height 13
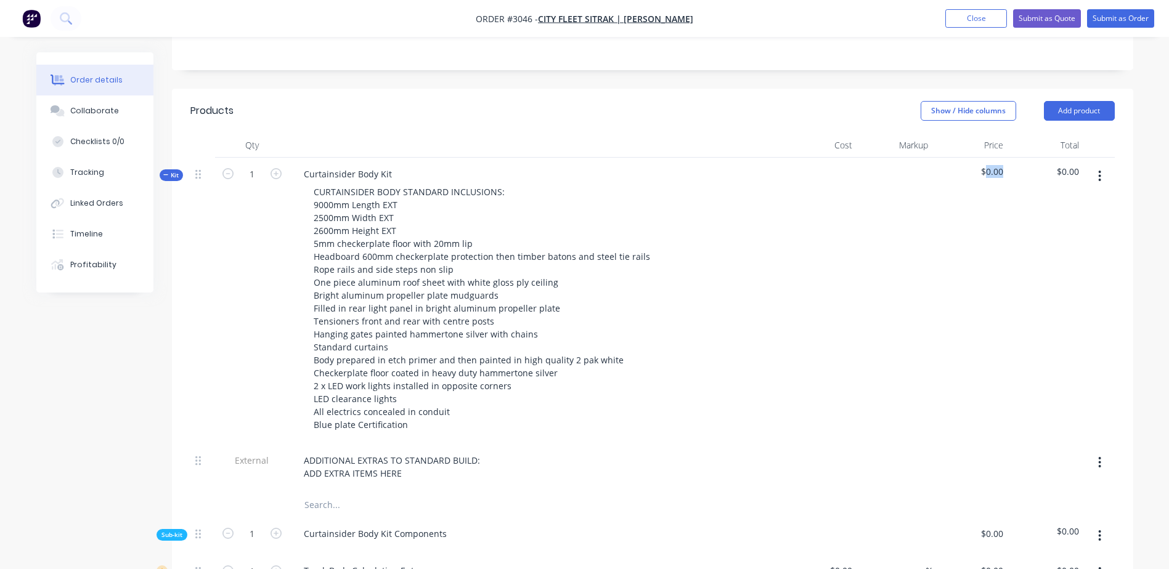
click at [990, 165] on span "$0.00" at bounding box center [971, 171] width 66 height 13
drag, startPoint x: 990, startPoint y: 120, endPoint x: 996, endPoint y: 158, distance: 38.1
click at [993, 159] on div "$0.00" at bounding box center [971, 301] width 76 height 287
click at [1104, 165] on button "button" at bounding box center [1099, 176] width 29 height 22
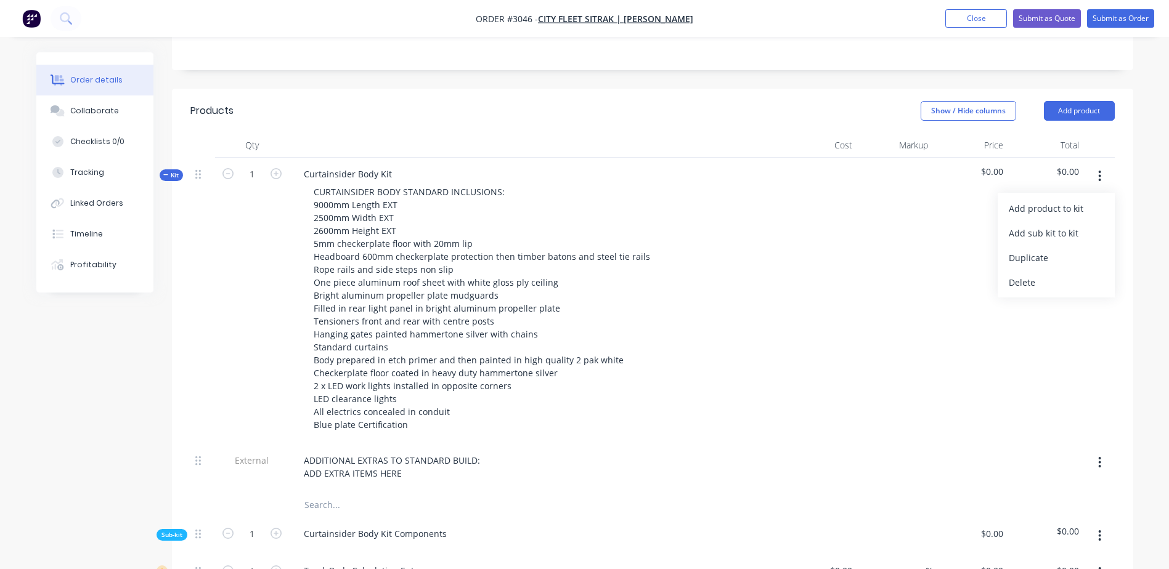
click at [868, 169] on div at bounding box center [895, 301] width 76 height 287
click at [680, 194] on div "CURTAINSIDER BODY STANDARD INCLUSIONS: 9000mm Length EXT 2500mm Width EXT 2600m…" at bounding box center [535, 308] width 483 height 251
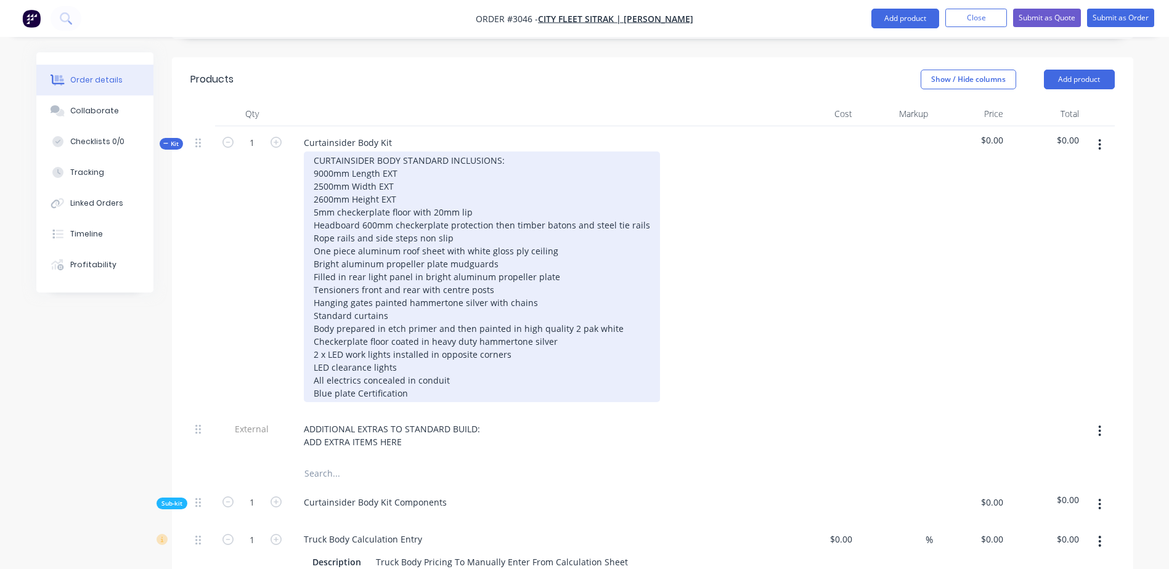
scroll to position [370, 0]
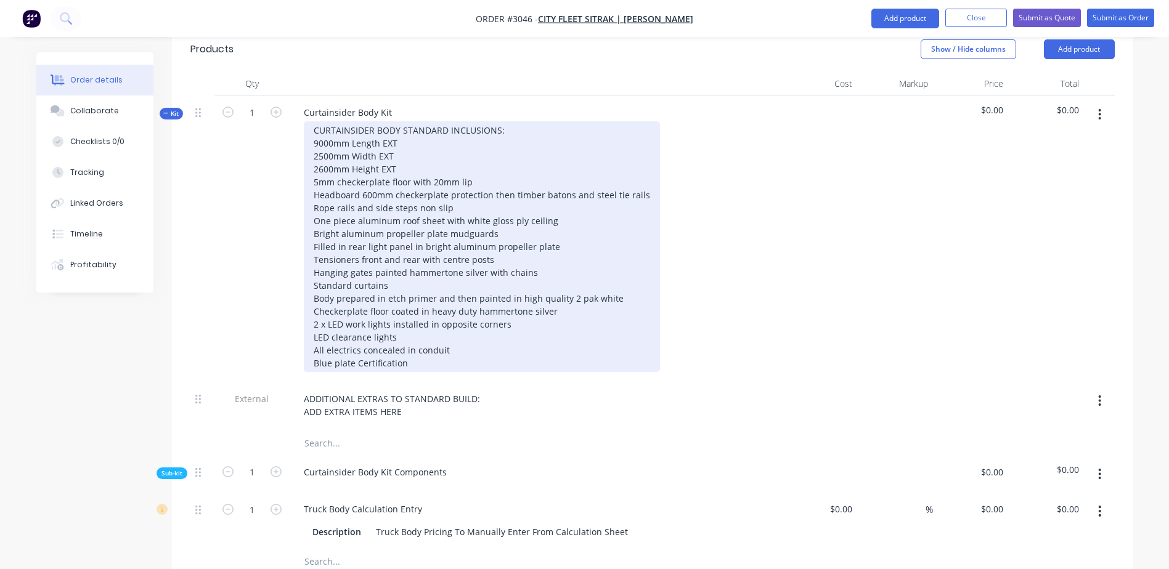
click at [385, 231] on div "CURTAINSIDER BODY STANDARD INCLUSIONS: 9000mm Length EXT 2500mm Width EXT 2600m…" at bounding box center [482, 246] width 356 height 251
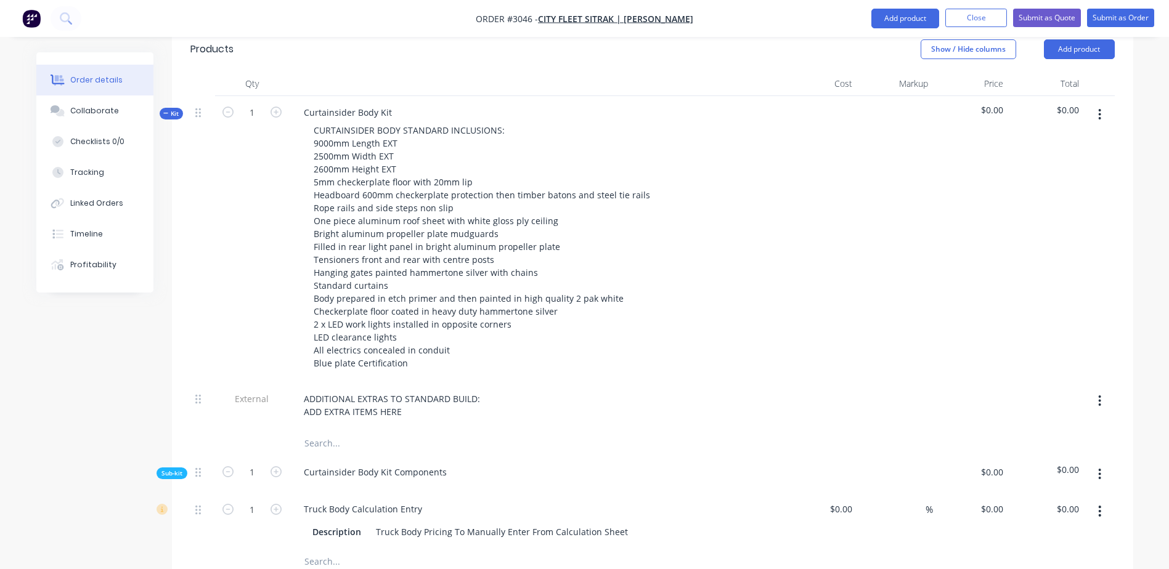
click at [378, 431] on input "text" at bounding box center [427, 443] width 247 height 25
click at [234, 383] on div "External" at bounding box center [252, 407] width 74 height 49
click at [265, 393] on span "External" at bounding box center [252, 399] width 64 height 13
click at [238, 267] on div "1" at bounding box center [252, 239] width 74 height 287
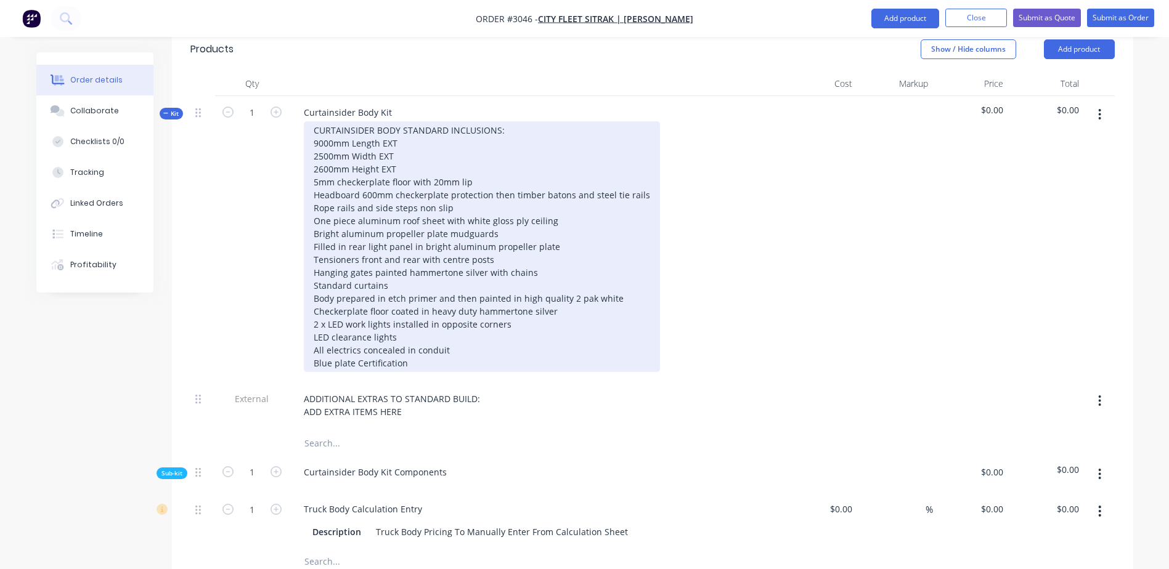
scroll to position [308, 0]
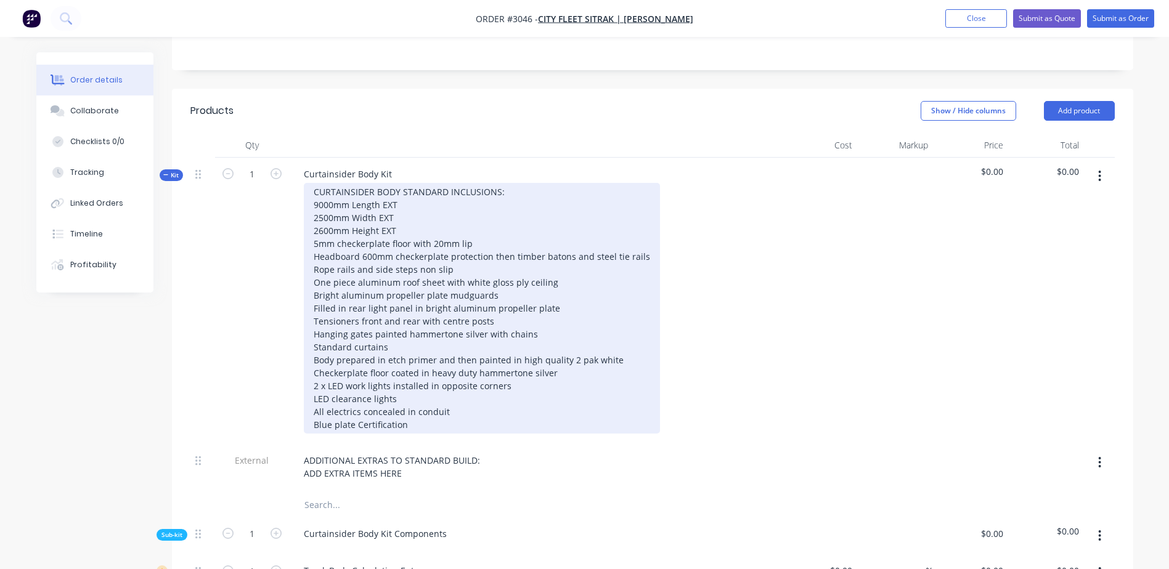
click at [491, 277] on div "CURTAINSIDER BODY STANDARD INCLUSIONS: 9000mm Length EXT 2500mm Width EXT 2600m…" at bounding box center [482, 308] width 356 height 251
click at [436, 271] on div "CURTAINSIDER BODY STANDARD INCLUSIONS: 9000mm Length EXT 2500mm Width EXT 2600m…" at bounding box center [482, 308] width 356 height 251
click at [490, 272] on div "CURTAINSIDER BODY STANDARD INCLUSIONS: 9000mm Length EXT 2500mm Width EXT 2600m…" at bounding box center [482, 308] width 356 height 251
click at [429, 292] on div "CURTAINSIDER BODY STANDARD INCLUSIONS: 9000mm Length EXT 2500mm Width EXT 2600m…" at bounding box center [482, 308] width 356 height 251
click at [525, 257] on div "CURTAINSIDER BODY STANDARD INCLUSIONS: 9000mm Length EXT 2500mm Width EXT 2600m…" at bounding box center [482, 308] width 356 height 251
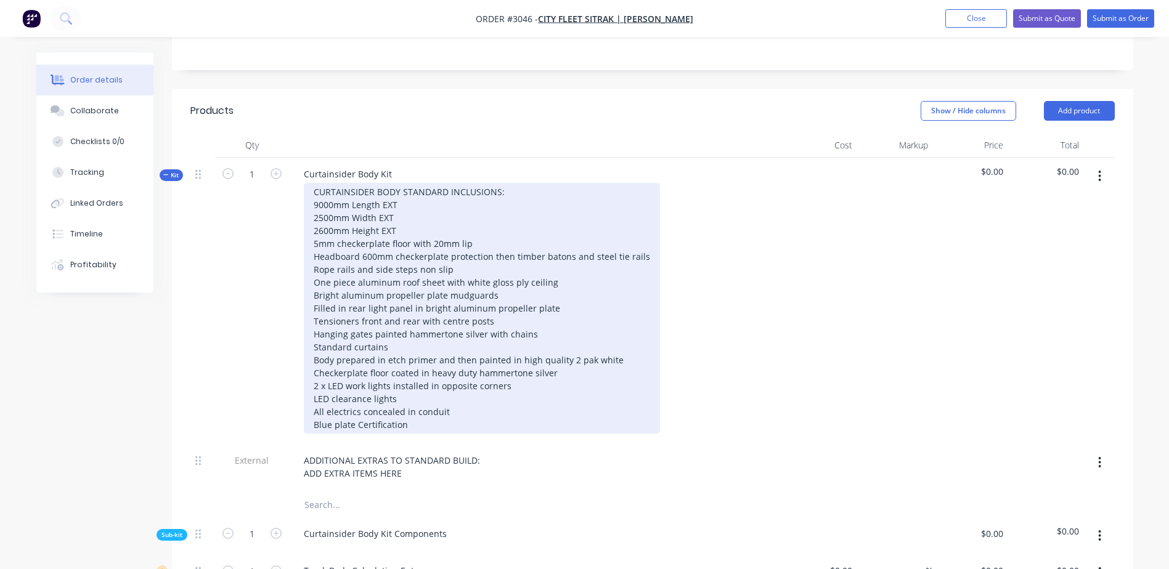
click at [527, 271] on div "CURTAINSIDER BODY STANDARD INCLUSIONS: 9000mm Length EXT 2500mm Width EXT 2600m…" at bounding box center [482, 308] width 356 height 251
click at [441, 293] on div "CURTAINSIDER BODY STANDARD INCLUSIONS: 9000mm Length EXT 2500mm Width EXT 2600m…" at bounding box center [482, 308] width 356 height 251
click at [319, 312] on div "CURTAINSIDER BODY STANDARD INCLUSIONS: 9000mm Length EXT 2500mm Width EXT 2600m…" at bounding box center [482, 308] width 356 height 251
drag, startPoint x: 563, startPoint y: 252, endPoint x: 563, endPoint y: 242, distance: 10.5
click at [563, 242] on div "CURTAINSIDER BODY STANDARD INCLUSIONS: 9000mm Length EXT 2500mm Width EXT 2600m…" at bounding box center [482, 308] width 356 height 251
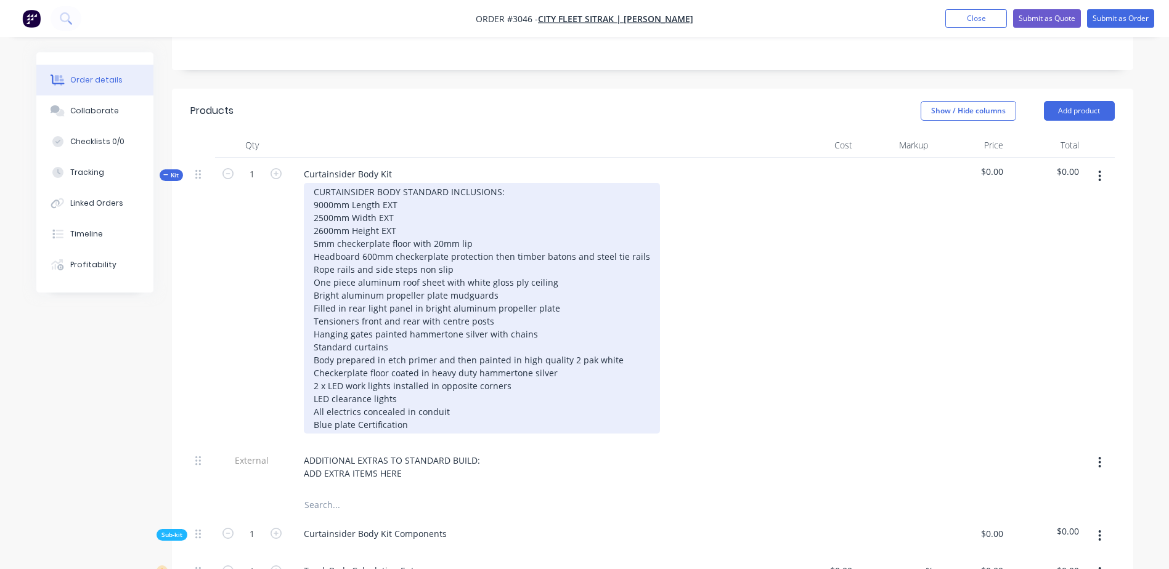
click at [587, 264] on div "CURTAINSIDER BODY STANDARD INCLUSIONS: 9000mm Length EXT 2500mm Width EXT 2600m…" at bounding box center [482, 308] width 356 height 251
drag, startPoint x: 551, startPoint y: 277, endPoint x: 550, endPoint y: 268, distance: 9.3
click at [550, 268] on div "CURTAINSIDER BODY STANDARD INCLUSIONS: 9000mm Length EXT 2500mm Width EXT 2600m…" at bounding box center [482, 308] width 356 height 251
click at [563, 273] on div "CURTAINSIDER BODY STANDARD INCLUSIONS: 9000mm Length EXT 2500mm Width EXT 2600m…" at bounding box center [482, 308] width 356 height 251
drag, startPoint x: 562, startPoint y: 277, endPoint x: 559, endPoint y: 284, distance: 7.4
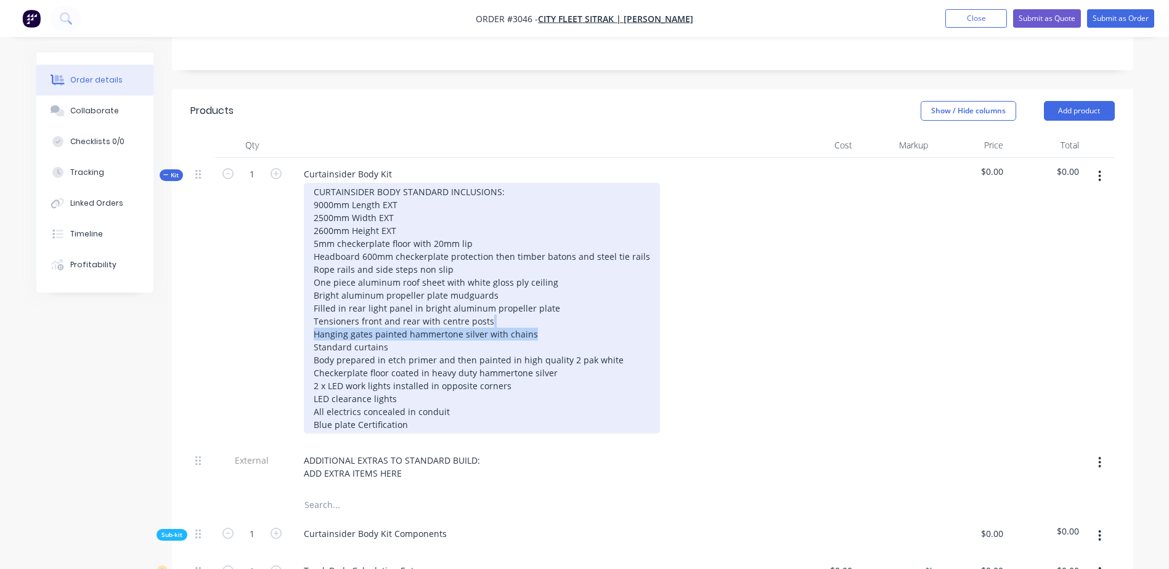
click at [561, 279] on div "CURTAINSIDER BODY STANDARD INCLUSIONS: 9000mm Length EXT 2500mm Width EXT 2600m…" at bounding box center [482, 308] width 356 height 251
click at [558, 288] on div "CURTAINSIDER BODY STANDARD INCLUSIONS: 9000mm Length EXT 2500mm Width EXT 2600m…" at bounding box center [482, 308] width 356 height 251
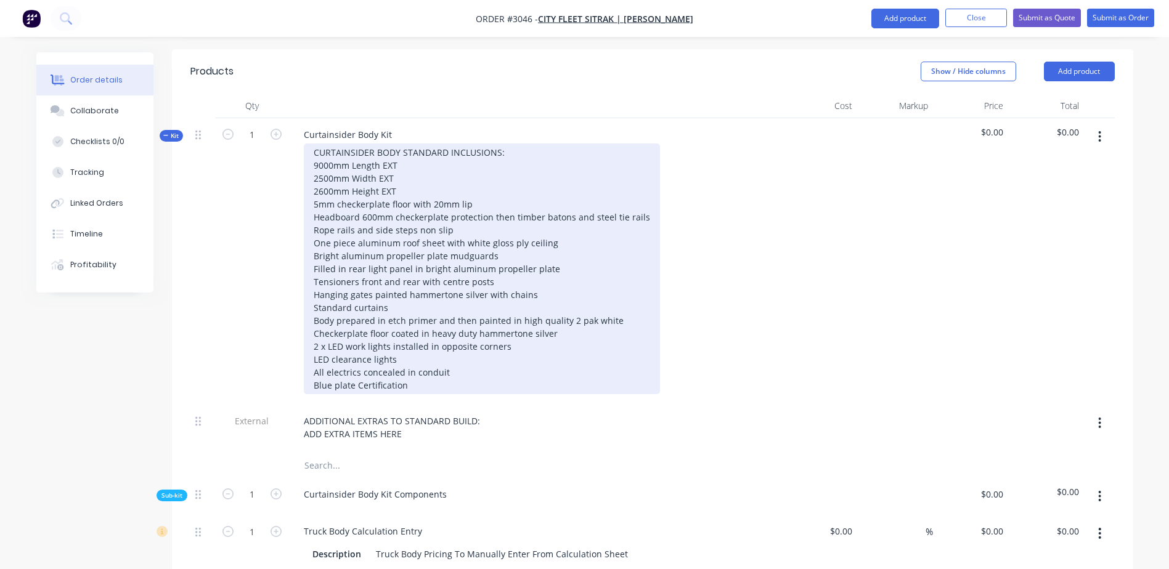
scroll to position [370, 0]
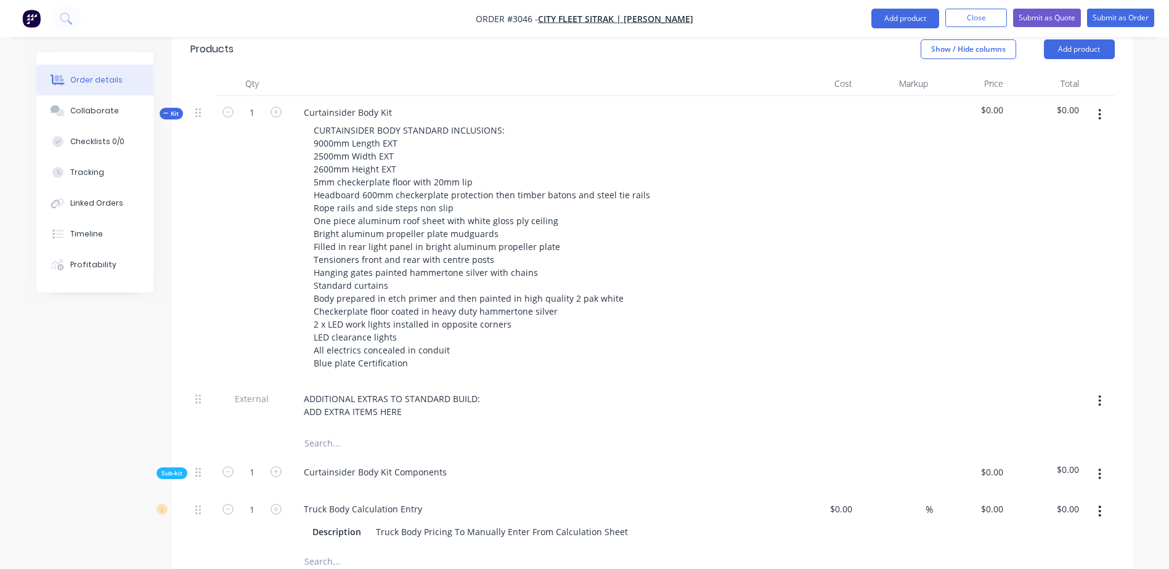
click at [332, 431] on input "text" at bounding box center [427, 443] width 247 height 25
click at [416, 390] on div "ADDITIONAL EXTRAS TO STANDARD BUILD: ADD EXTRA ITEMS HERE" at bounding box center [393, 405] width 198 height 31
click at [420, 463] on div "Curtainsider Body Kit Components" at bounding box center [375, 472] width 163 height 18
click at [414, 431] on input "text" at bounding box center [427, 443] width 247 height 25
